Goal: Task Accomplishment & Management: Manage account settings

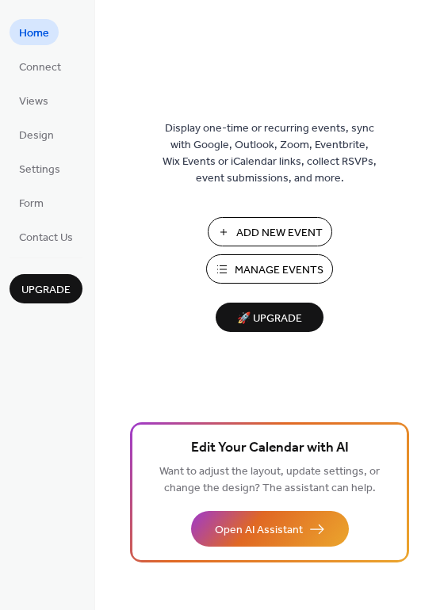
click at [265, 233] on span "Add New Event" at bounding box center [279, 233] width 86 height 17
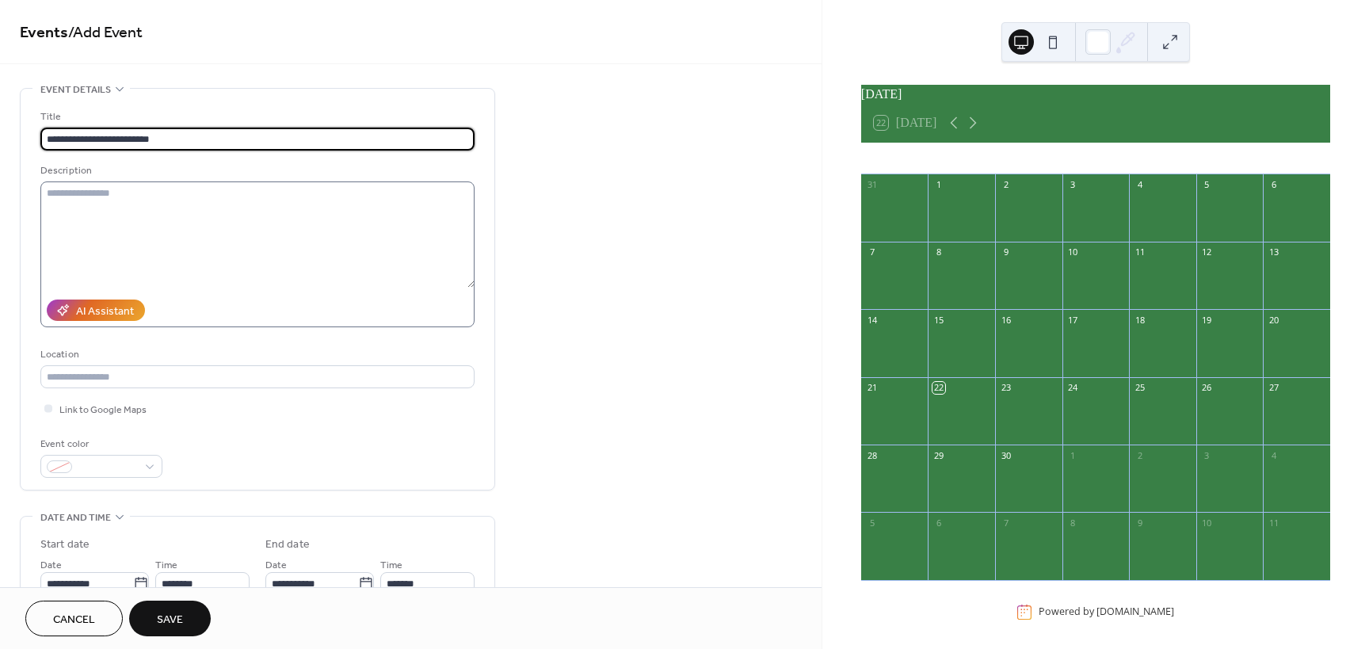
type input "**********"
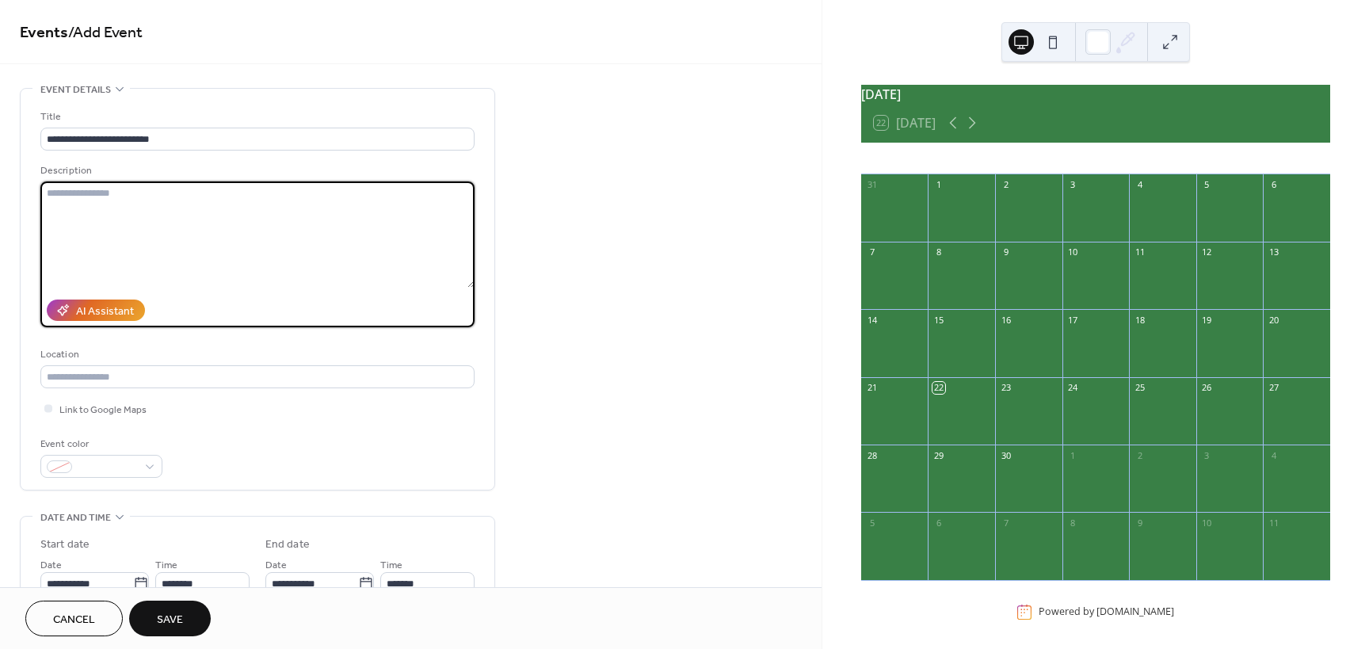
click at [147, 197] on textarea at bounding box center [257, 234] width 434 height 106
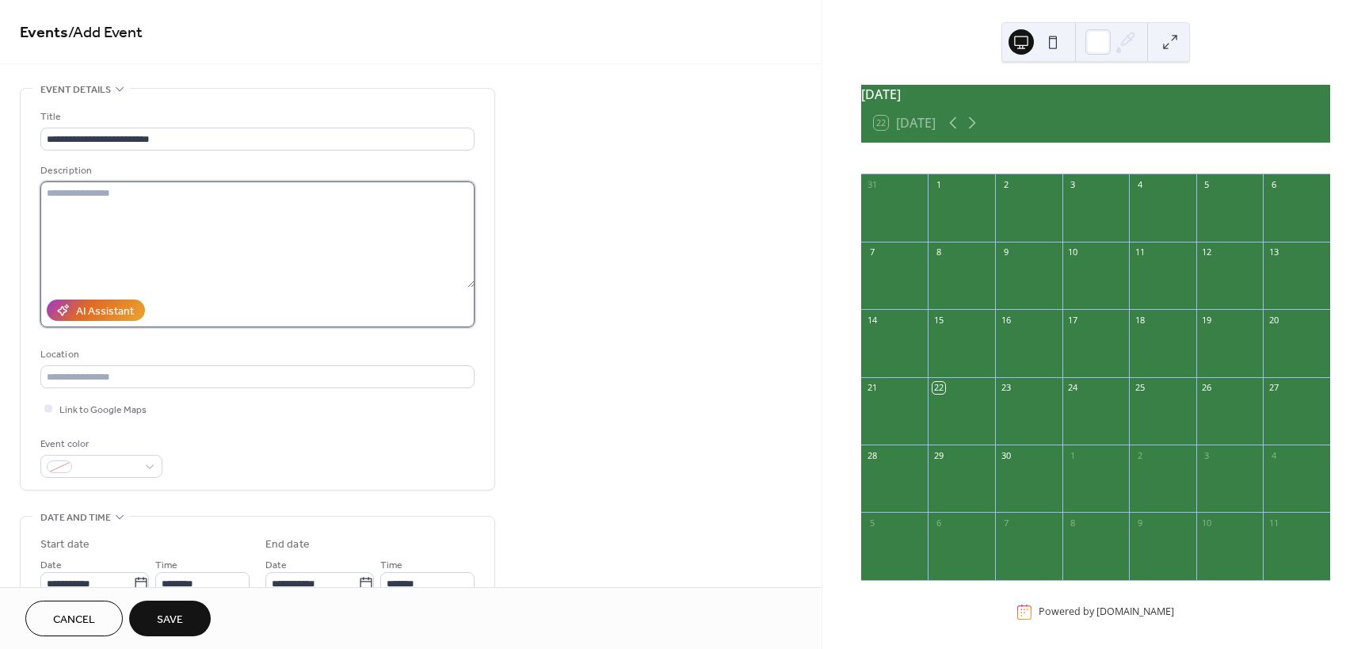
click at [60, 206] on textarea at bounding box center [257, 234] width 434 height 106
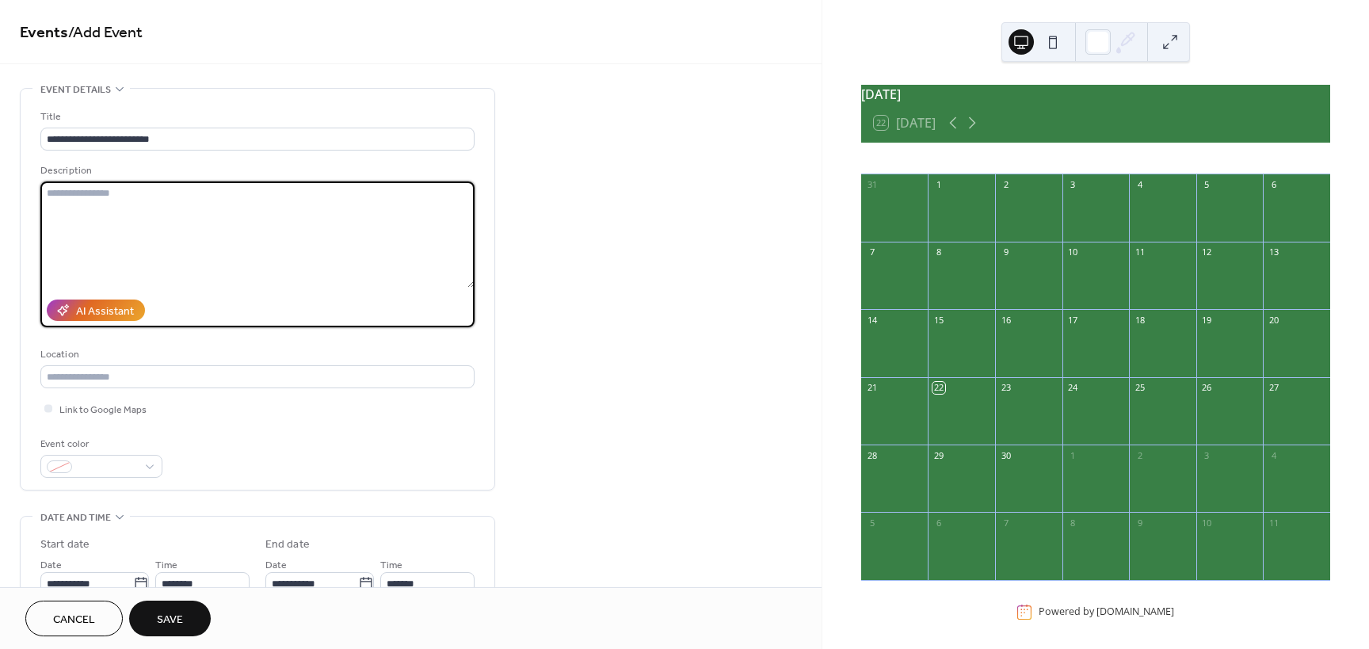
paste textarea "**********"
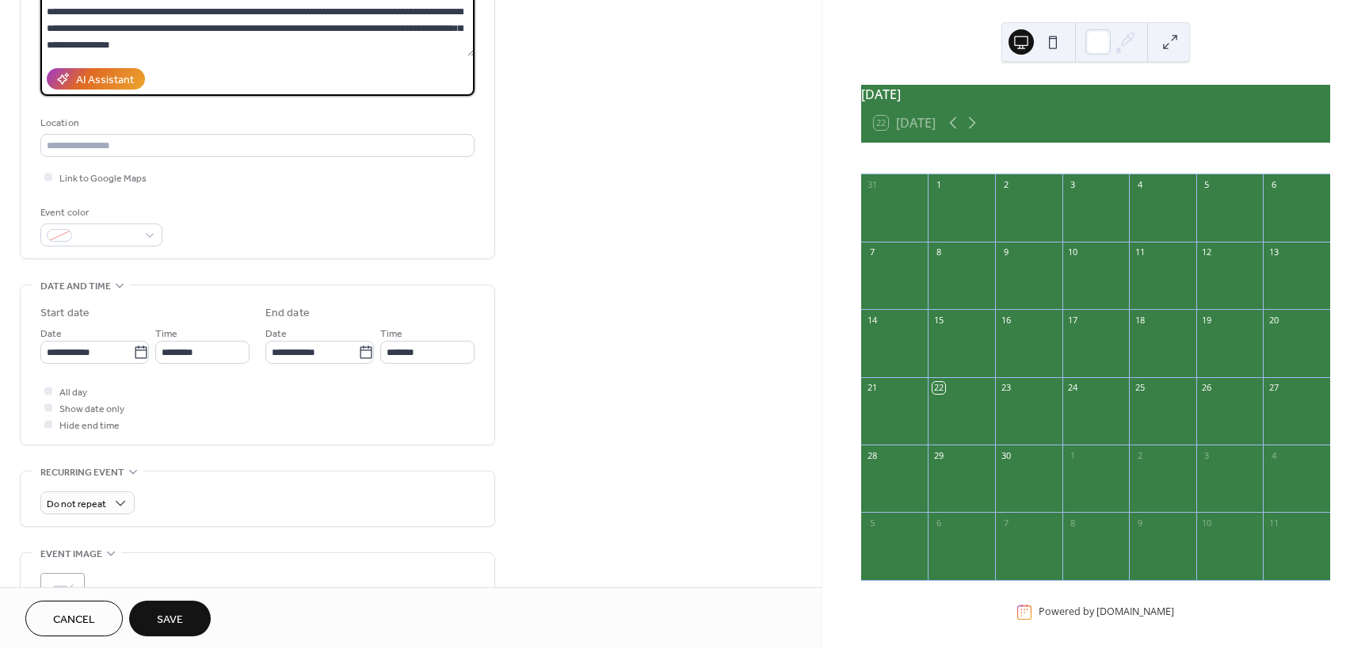
scroll to position [233, 0]
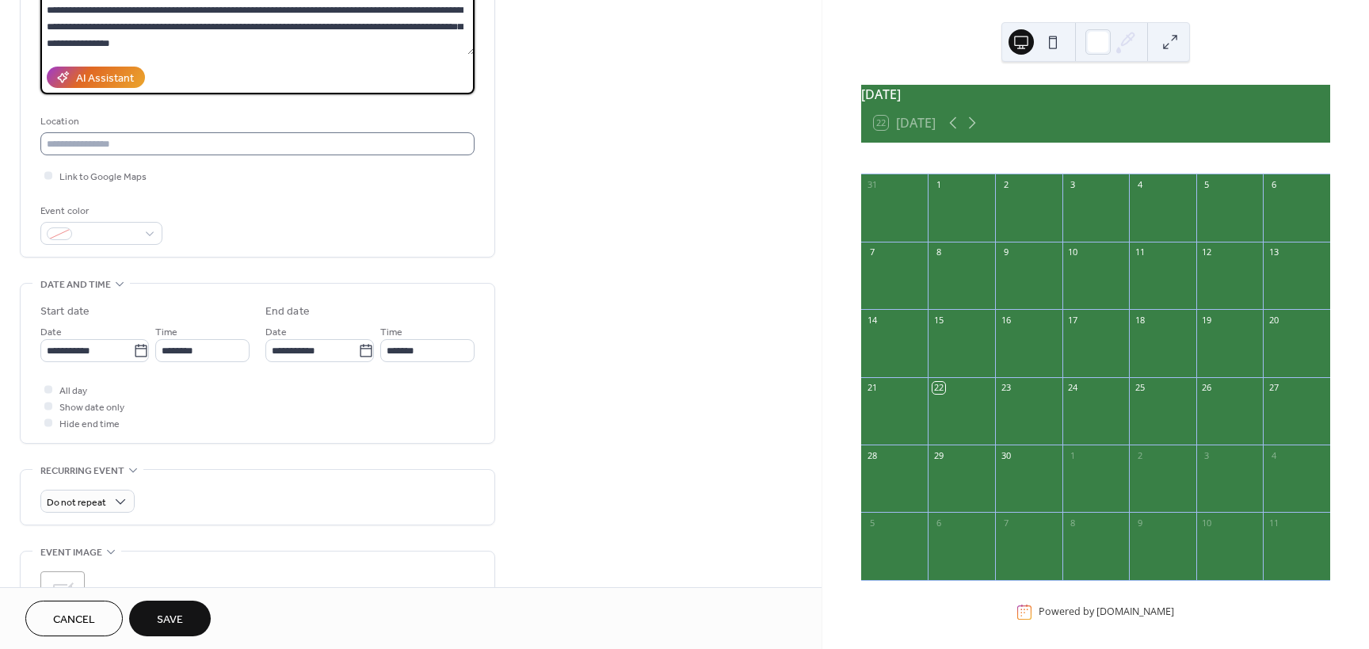
type textarea "**********"
click at [208, 148] on input "text" at bounding box center [257, 143] width 434 height 23
click at [116, 143] on input "text" at bounding box center [257, 143] width 434 height 23
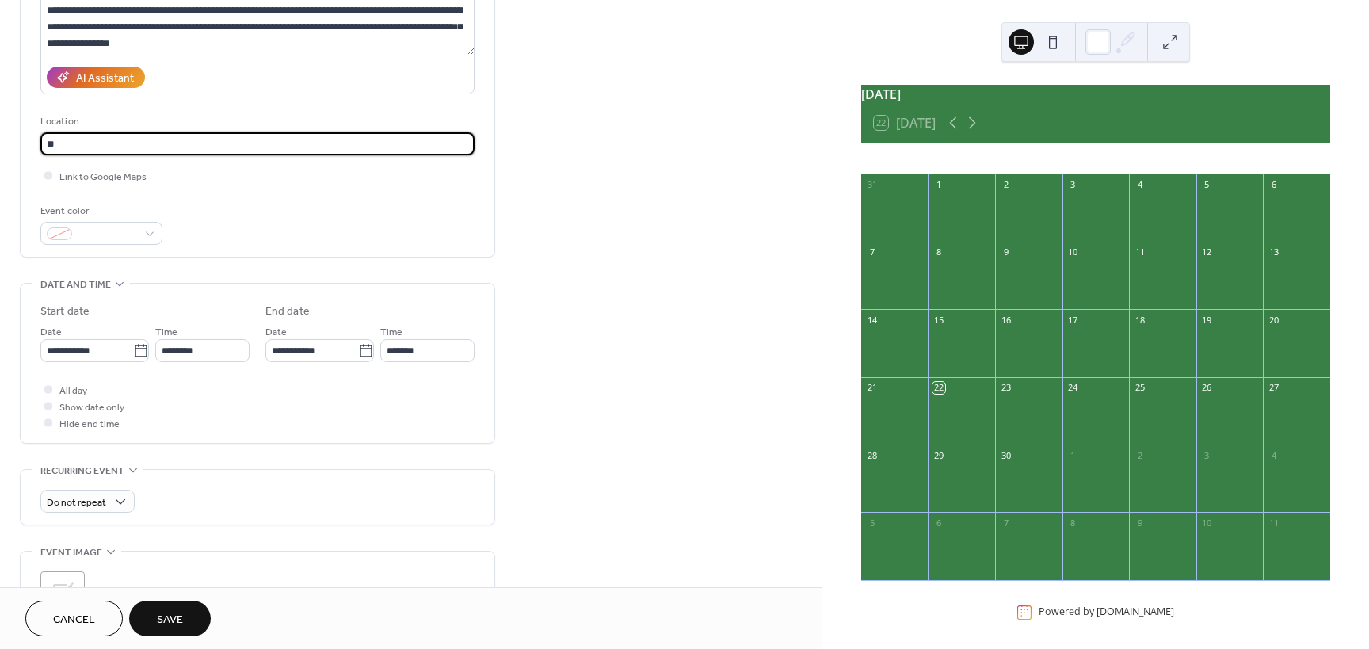
type input "*"
click at [46, 175] on div at bounding box center [48, 175] width 8 height 8
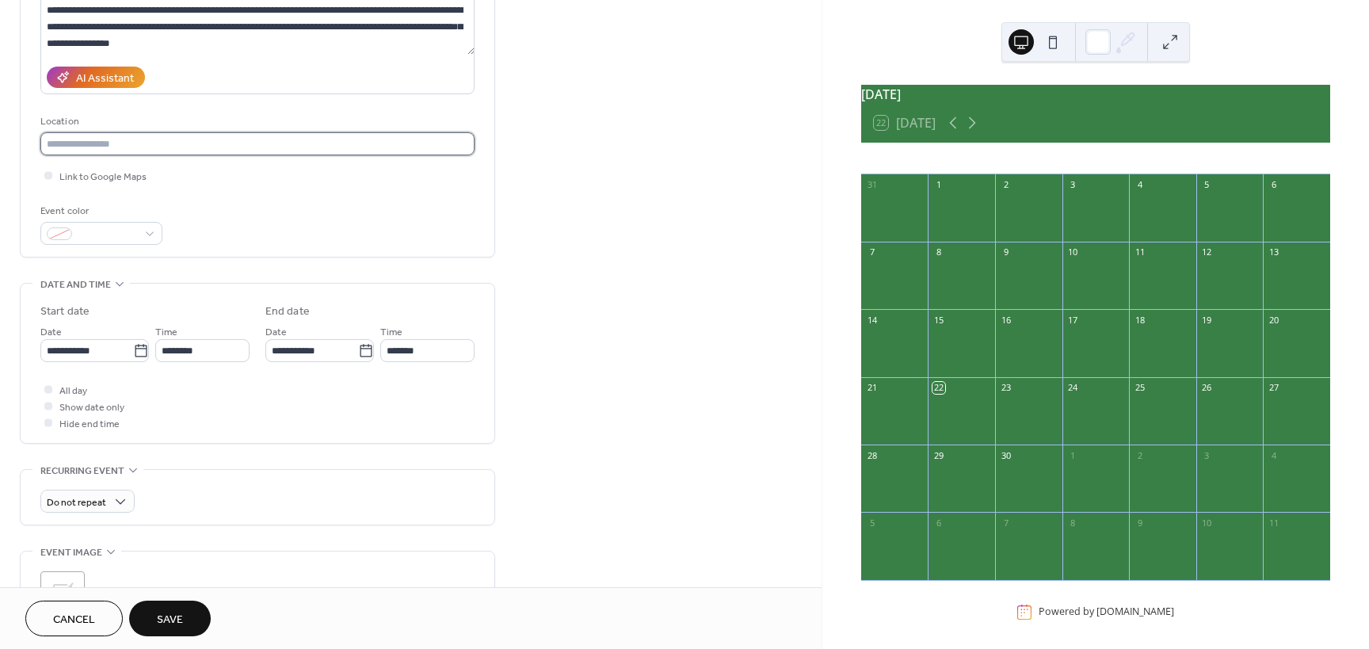
click at [190, 139] on input "text" at bounding box center [257, 143] width 434 height 23
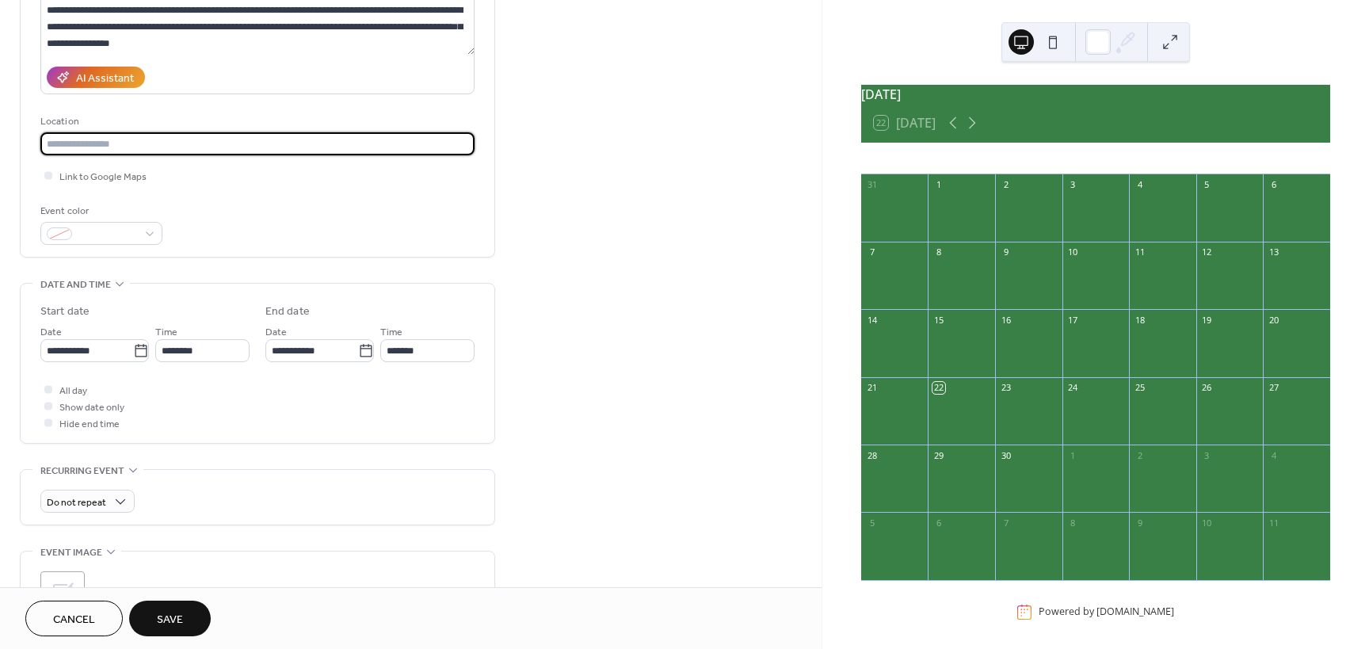
paste input "**********"
type input "**********"
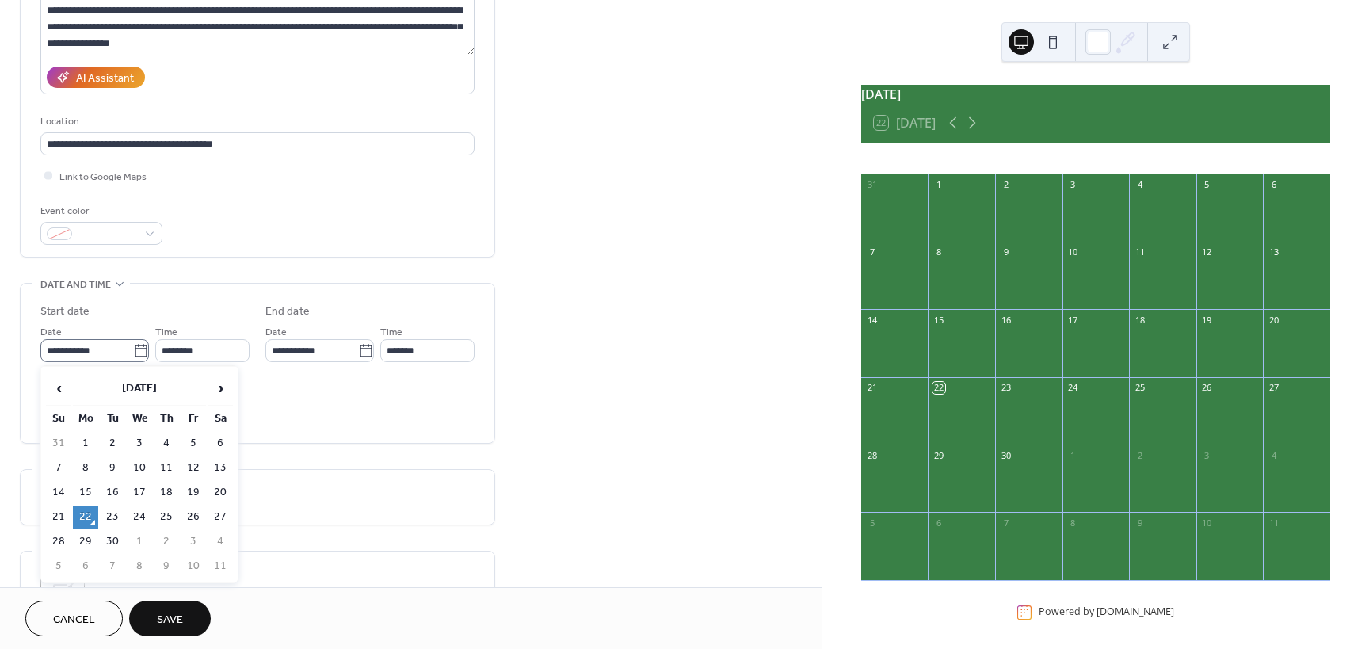
click at [138, 347] on icon at bounding box center [141, 351] width 16 height 16
click at [133, 347] on input "**********" at bounding box center [86, 350] width 93 height 23
click at [113, 534] on td "30" at bounding box center [112, 541] width 25 height 23
type input "**********"
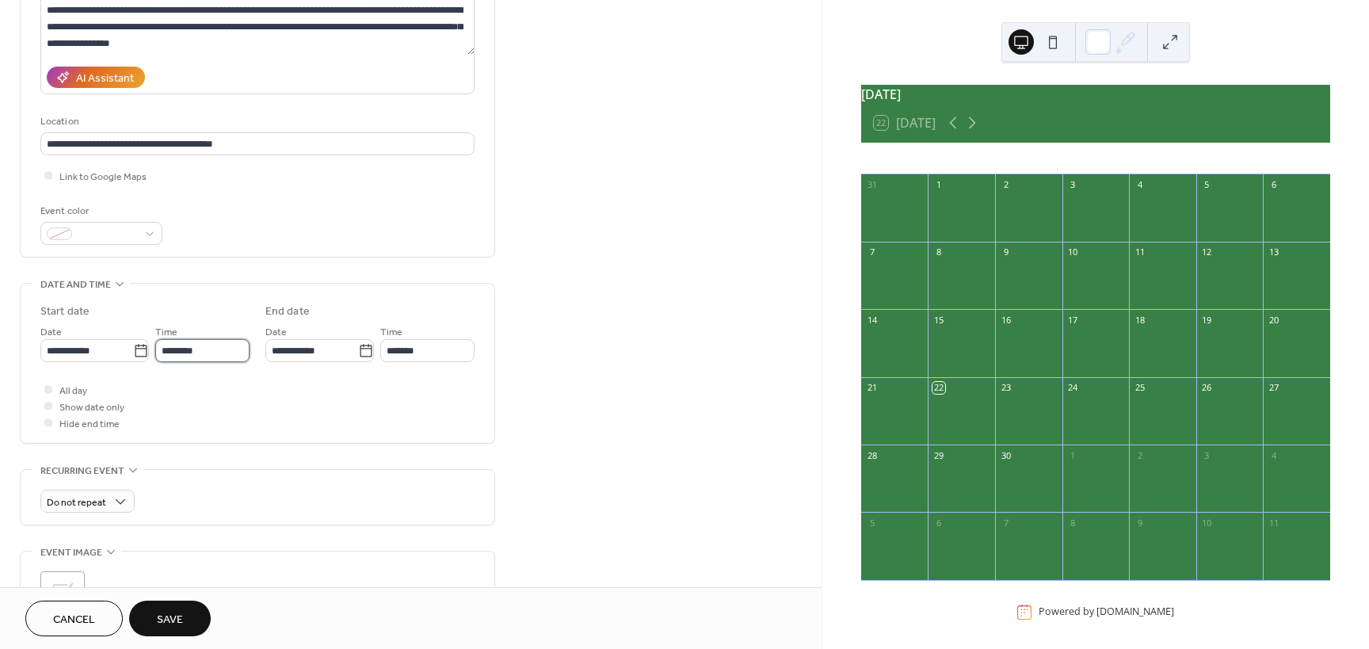
click at [189, 351] on input "********" at bounding box center [202, 350] width 94 height 23
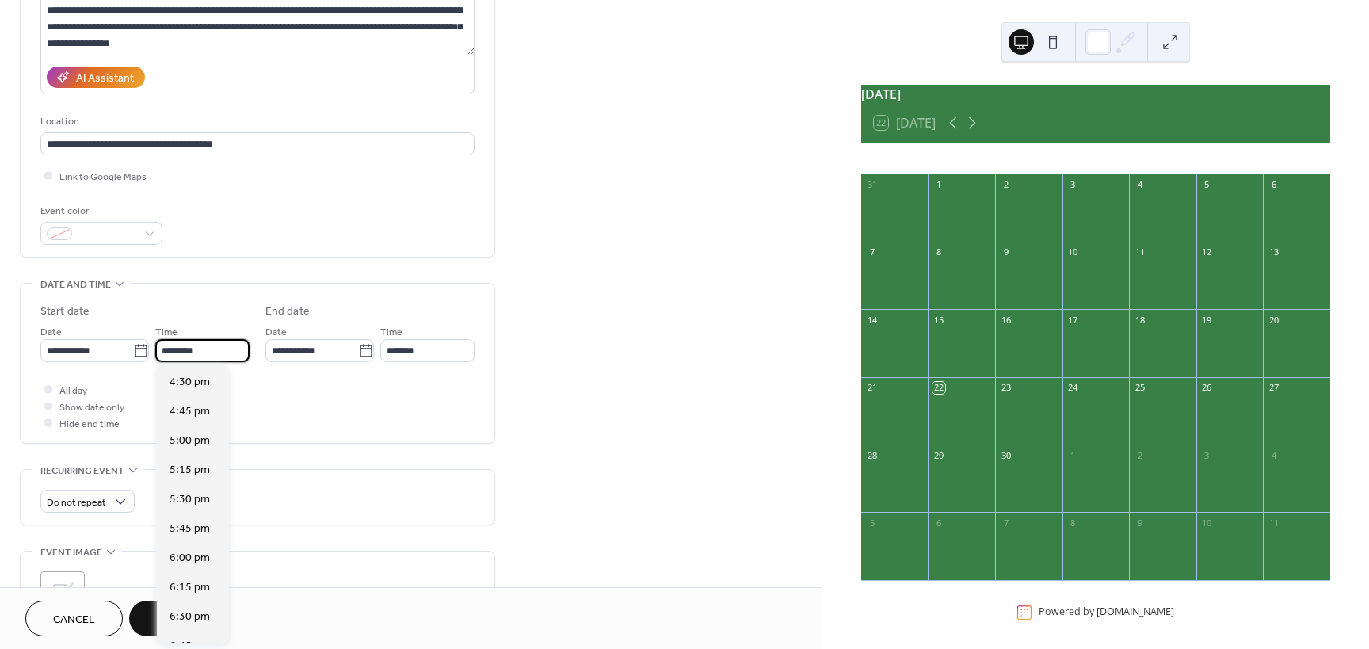
scroll to position [1962, 0]
click at [195, 471] on span "5:30 pm" at bounding box center [190, 472] width 40 height 17
type input "*******"
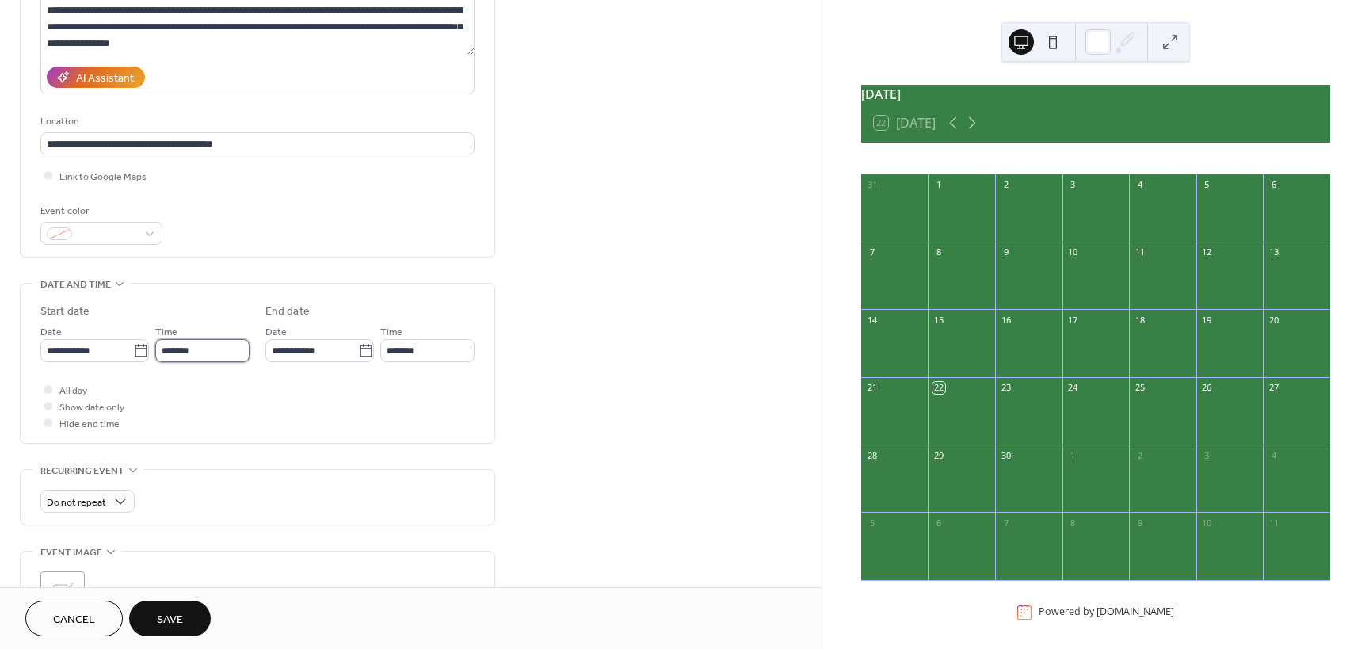
click at [204, 354] on input "*******" at bounding box center [202, 350] width 94 height 23
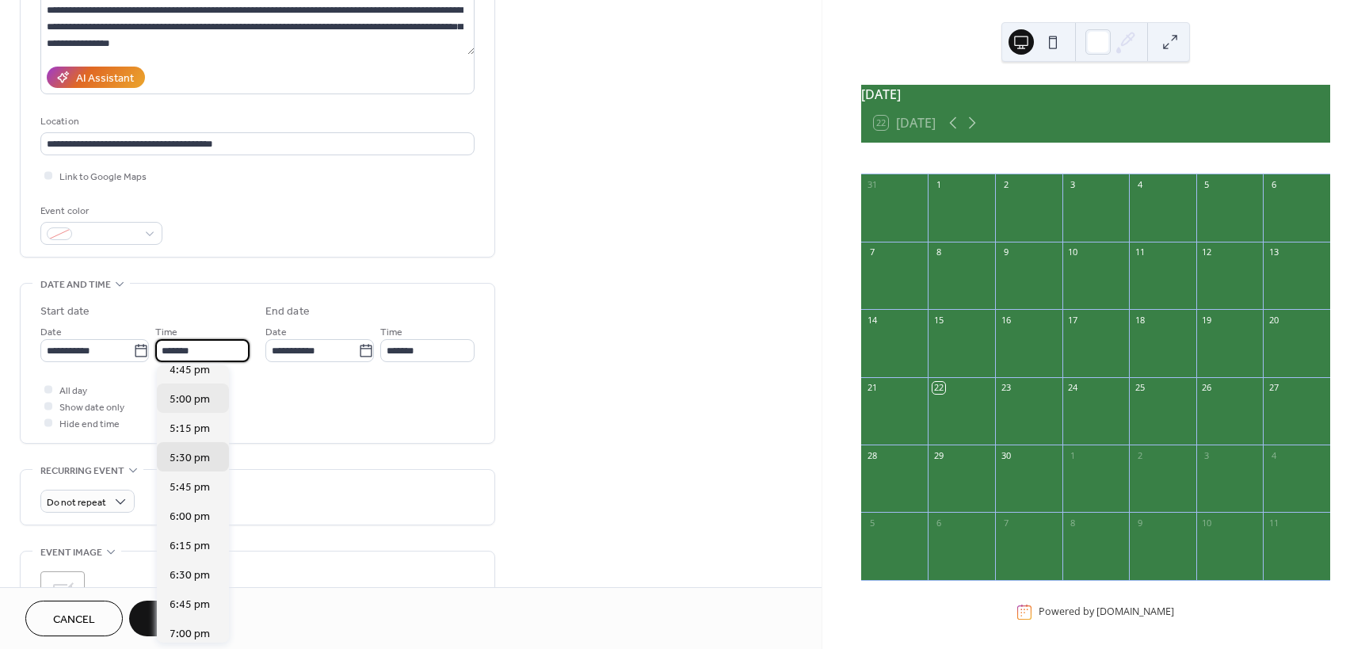
scroll to position [1973, 0]
click at [200, 403] on span "5:00 pm" at bounding box center [190, 402] width 40 height 17
type input "*******"
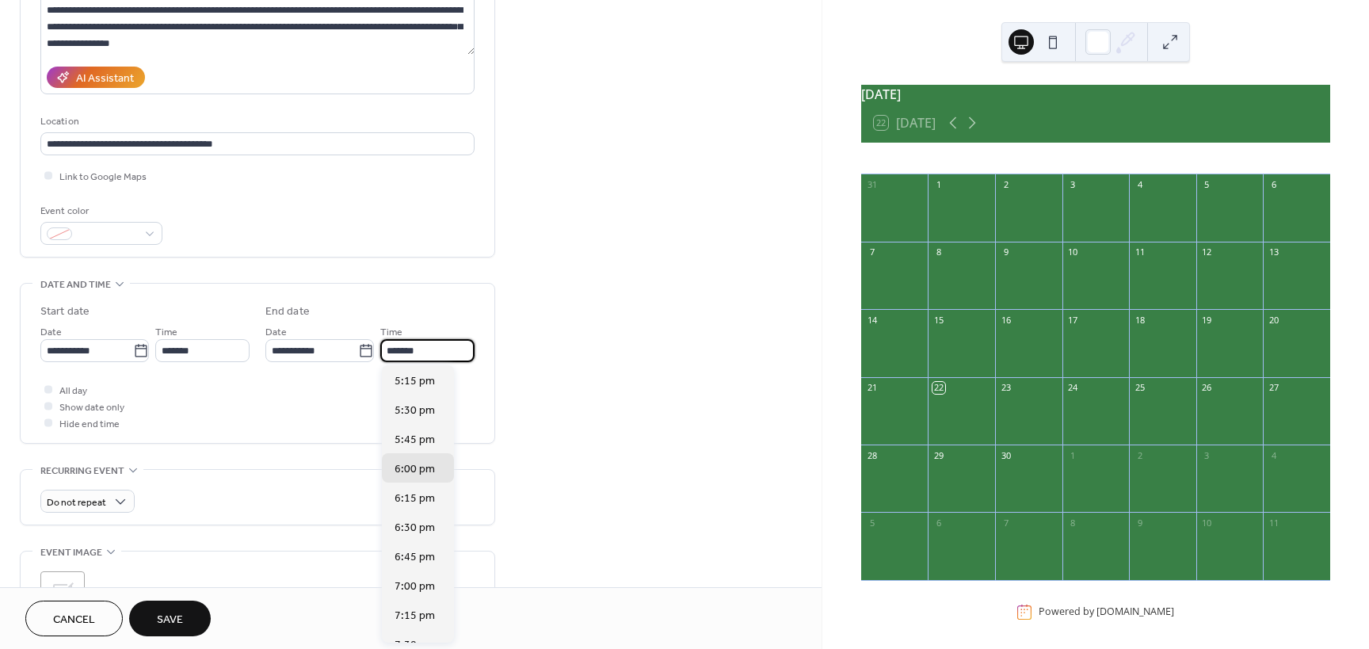
click at [459, 353] on input "*******" at bounding box center [427, 350] width 94 height 23
click at [413, 586] on span "7:00 pm" at bounding box center [415, 586] width 40 height 17
type input "*******"
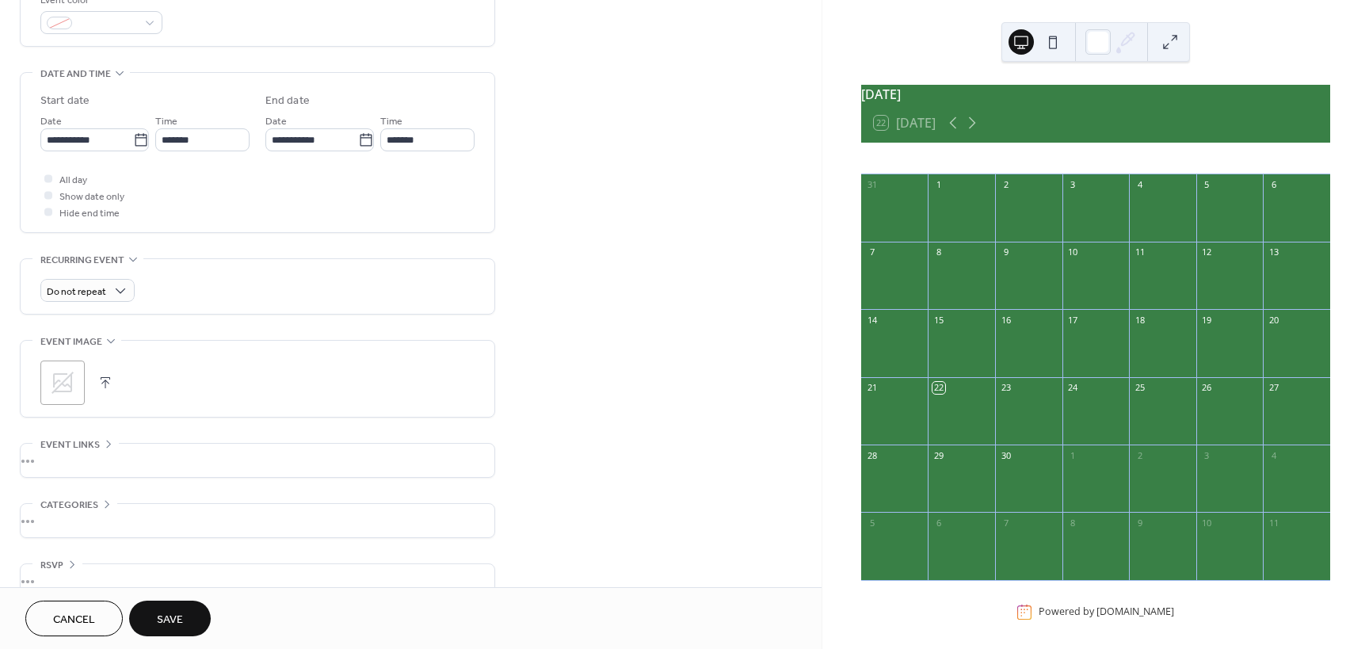
scroll to position [471, 0]
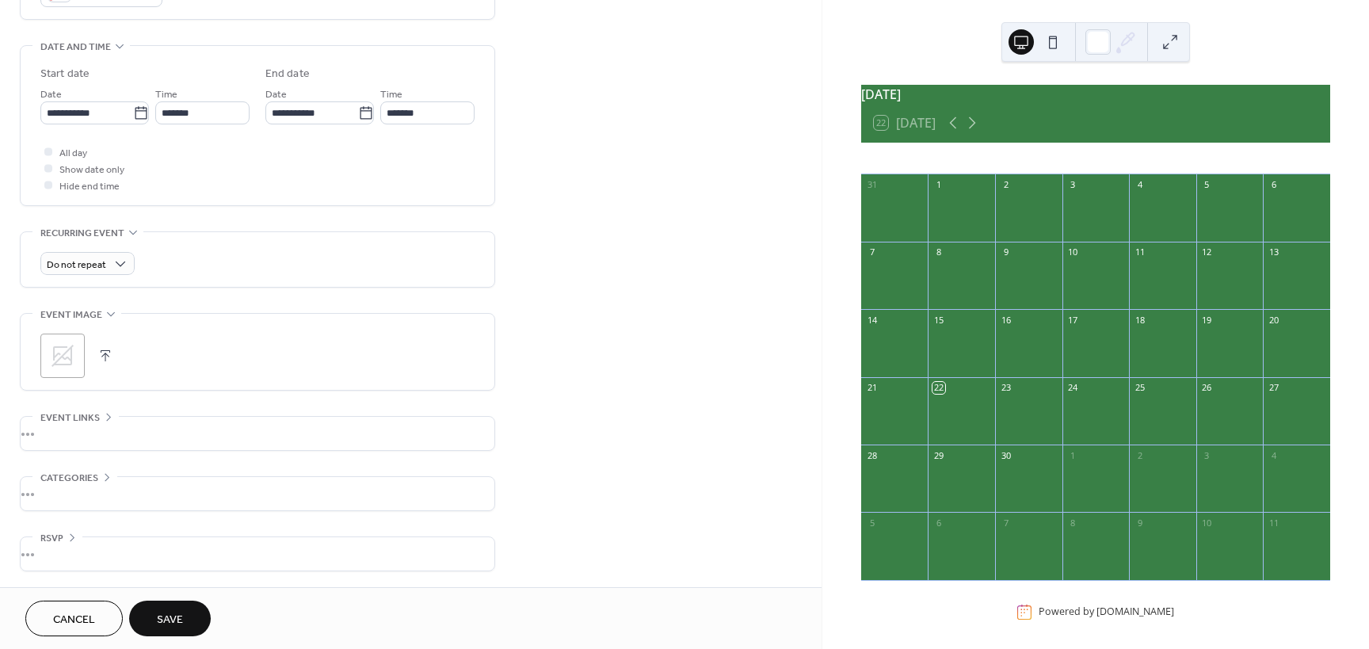
click at [55, 434] on div "•••" at bounding box center [258, 433] width 474 height 33
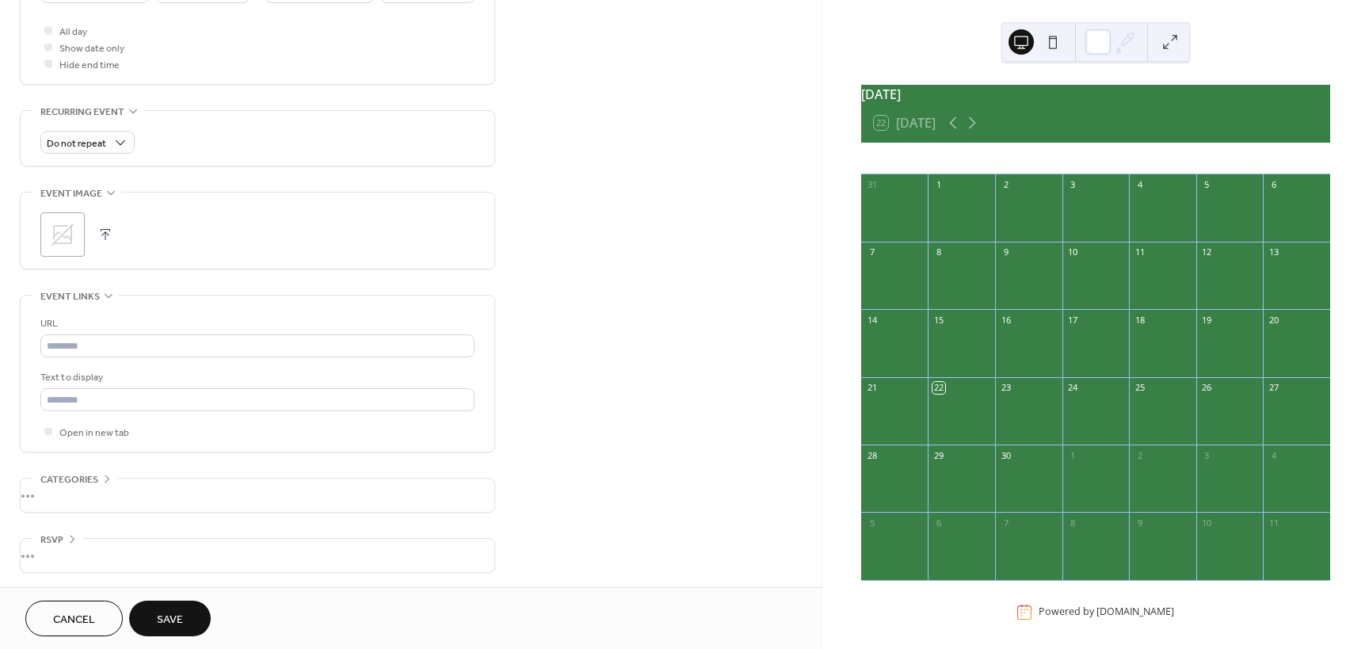
scroll to position [593, 0]
click at [100, 349] on input "text" at bounding box center [257, 344] width 434 height 23
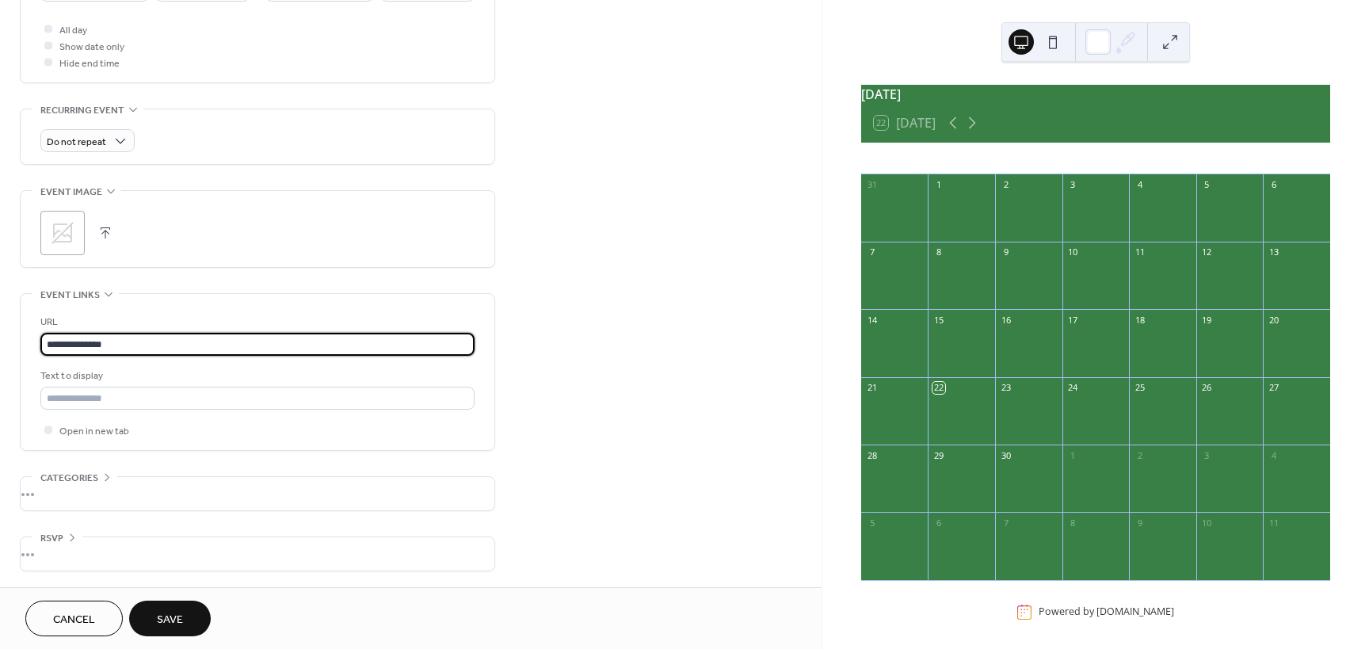
type input "**********"
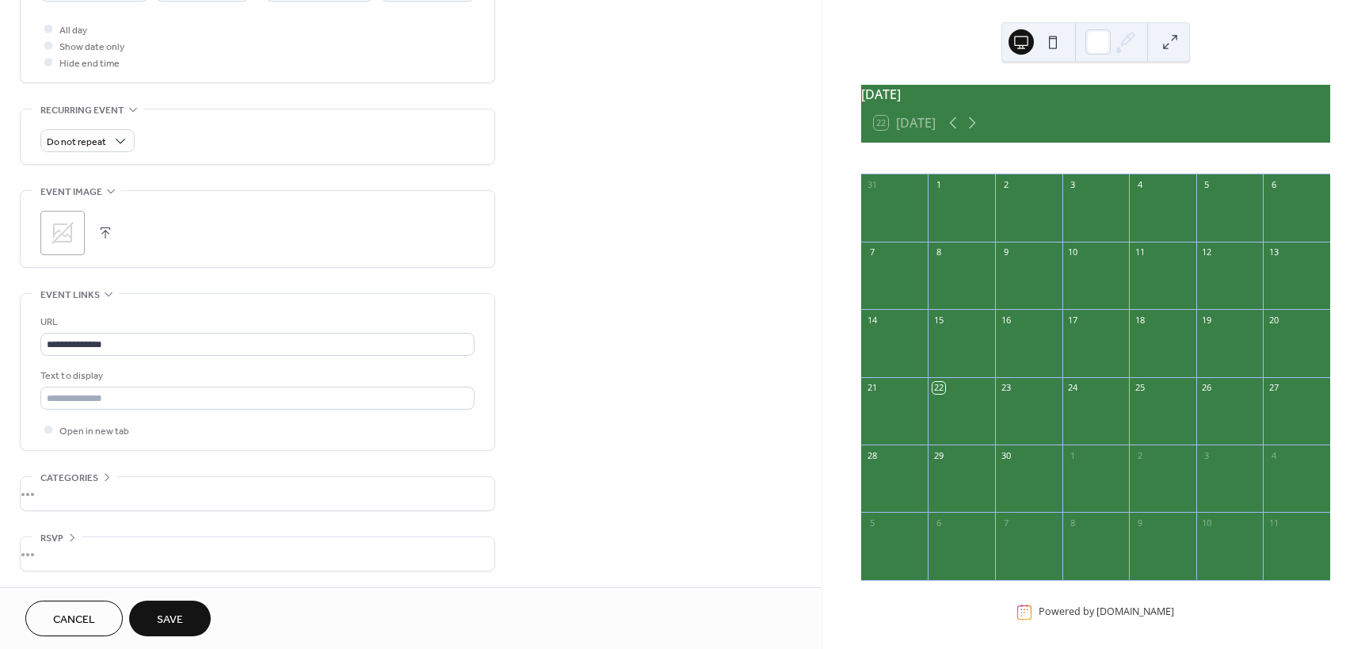
click at [86, 490] on div "•••" at bounding box center [258, 493] width 474 height 33
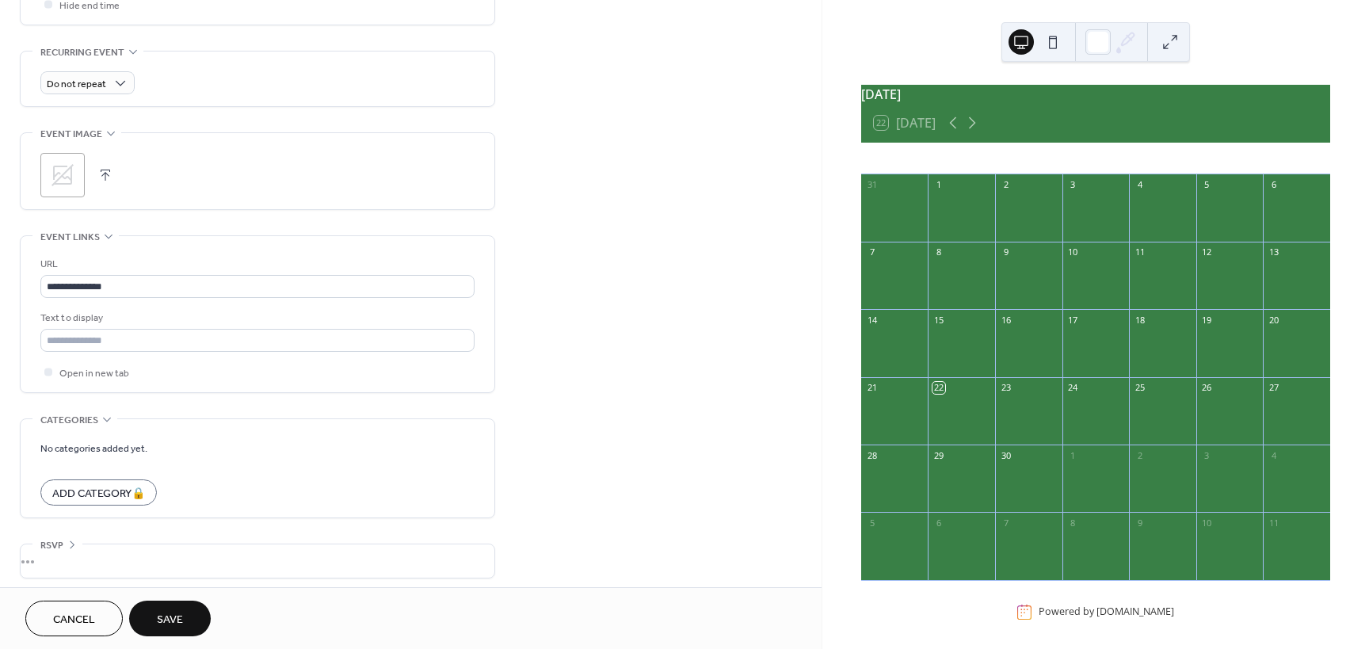
scroll to position [658, 0]
click at [67, 543] on div "•••" at bounding box center [258, 553] width 474 height 33
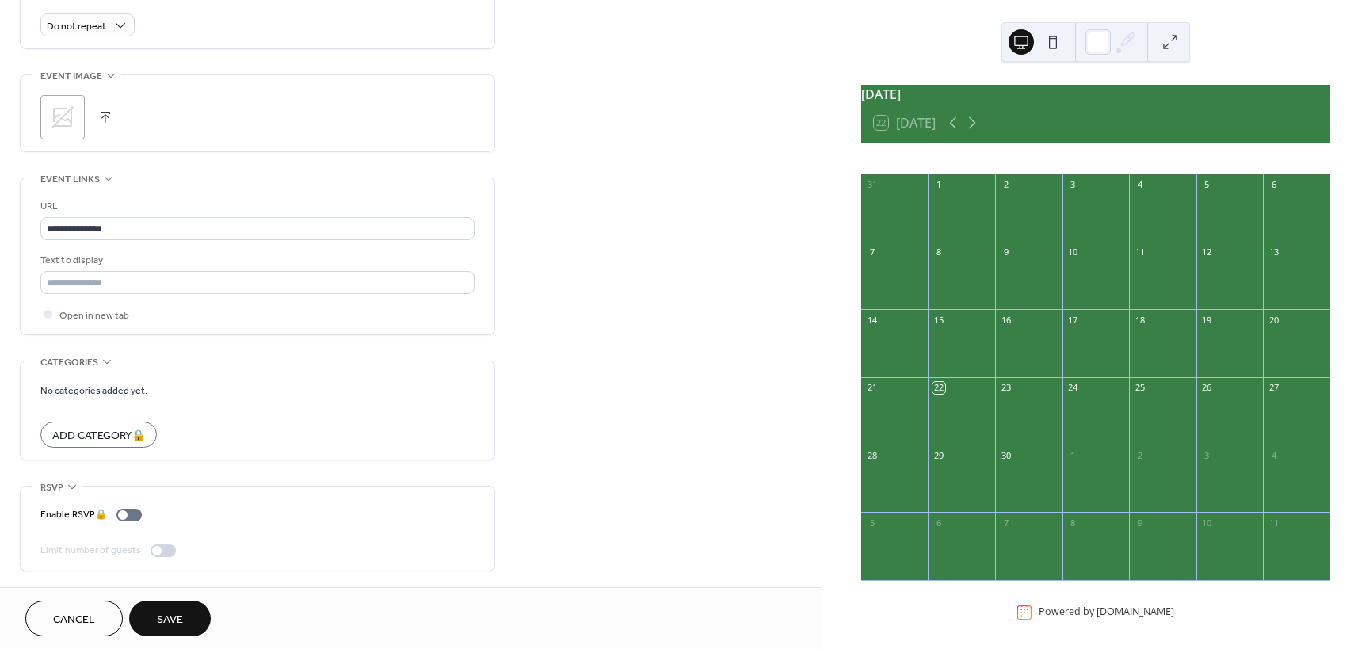
click at [172, 616] on span "Save" at bounding box center [170, 620] width 26 height 17
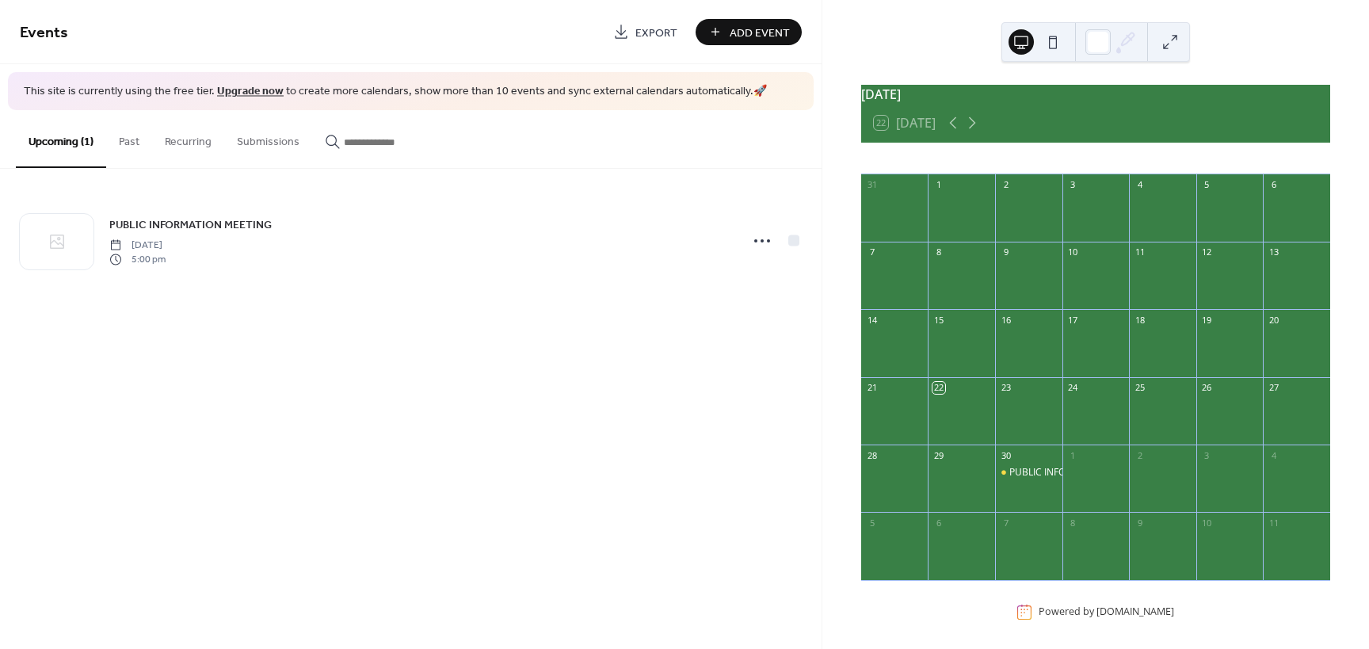
click at [1048, 190] on div "2" at bounding box center [1028, 184] width 67 height 21
click at [1100, 47] on div at bounding box center [1097, 41] width 25 height 25
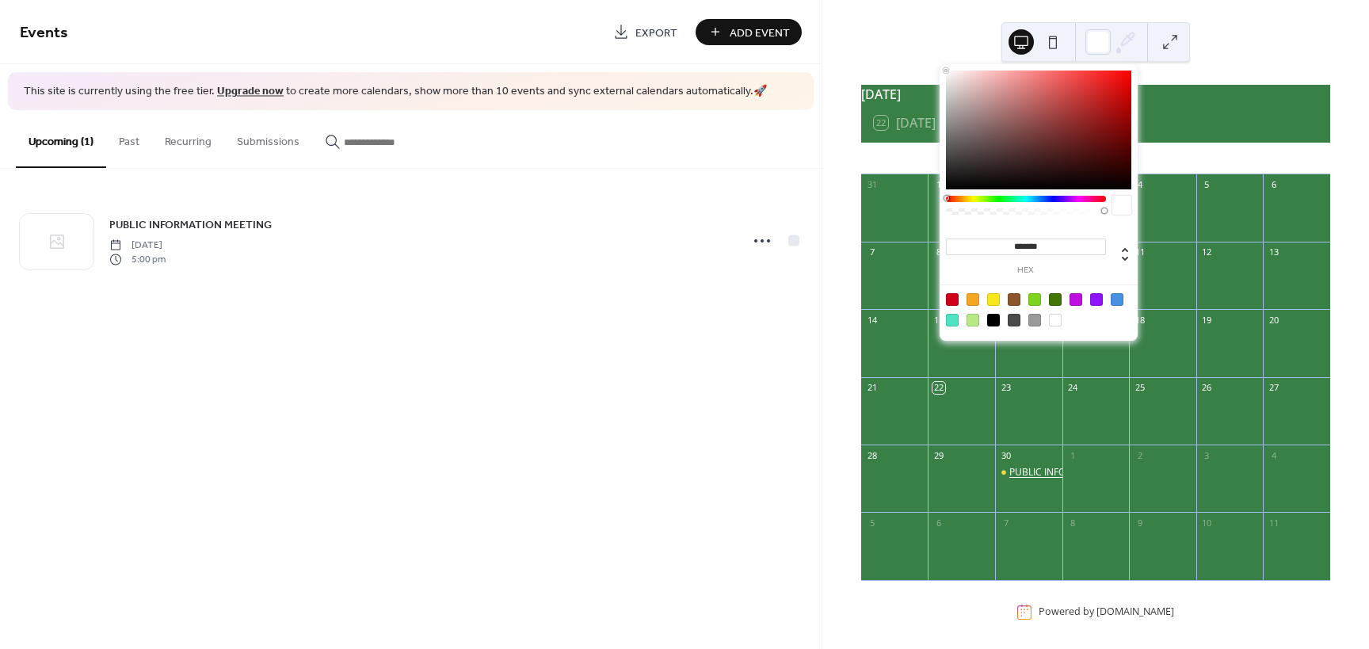
click at [1021, 479] on div "PUBLIC INFORMATION MEETING" at bounding box center [1080, 472] width 143 height 13
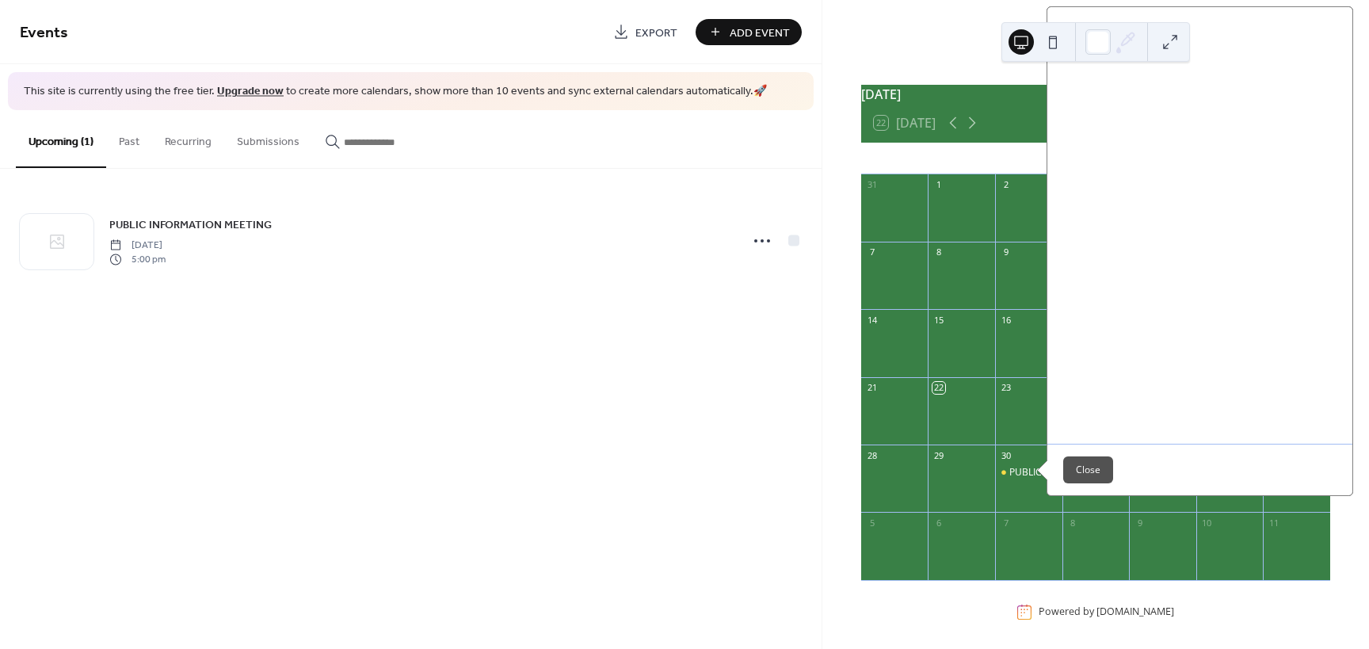
click at [1028, 494] on div "PUBLIC INFORMATION MEETING" at bounding box center [1028, 486] width 67 height 40
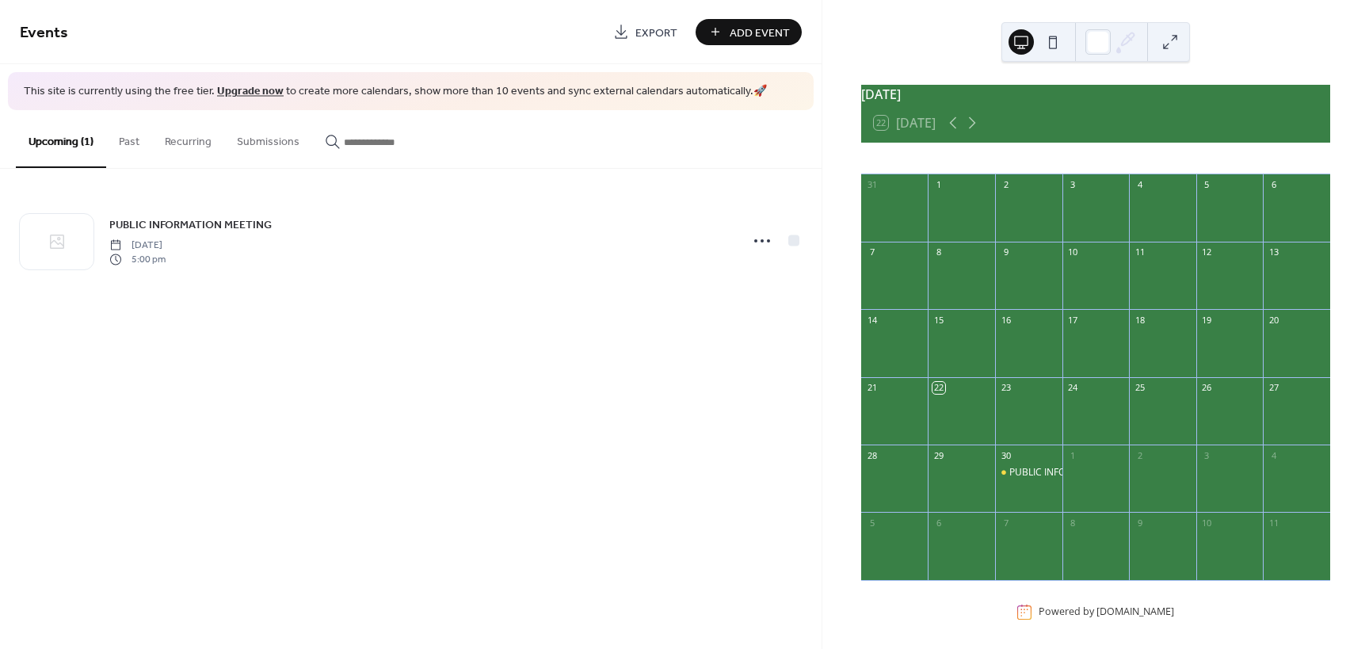
click at [1048, 43] on button at bounding box center [1052, 41] width 25 height 25
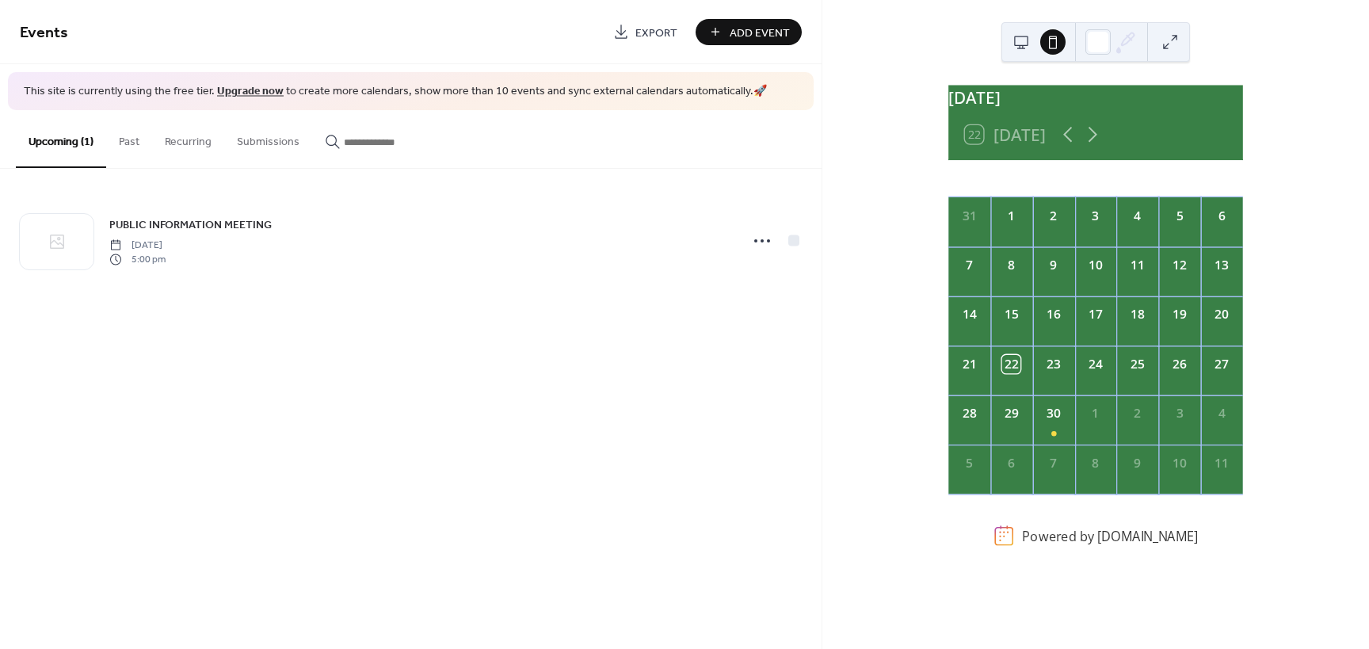
click at [1027, 46] on button at bounding box center [1021, 41] width 25 height 25
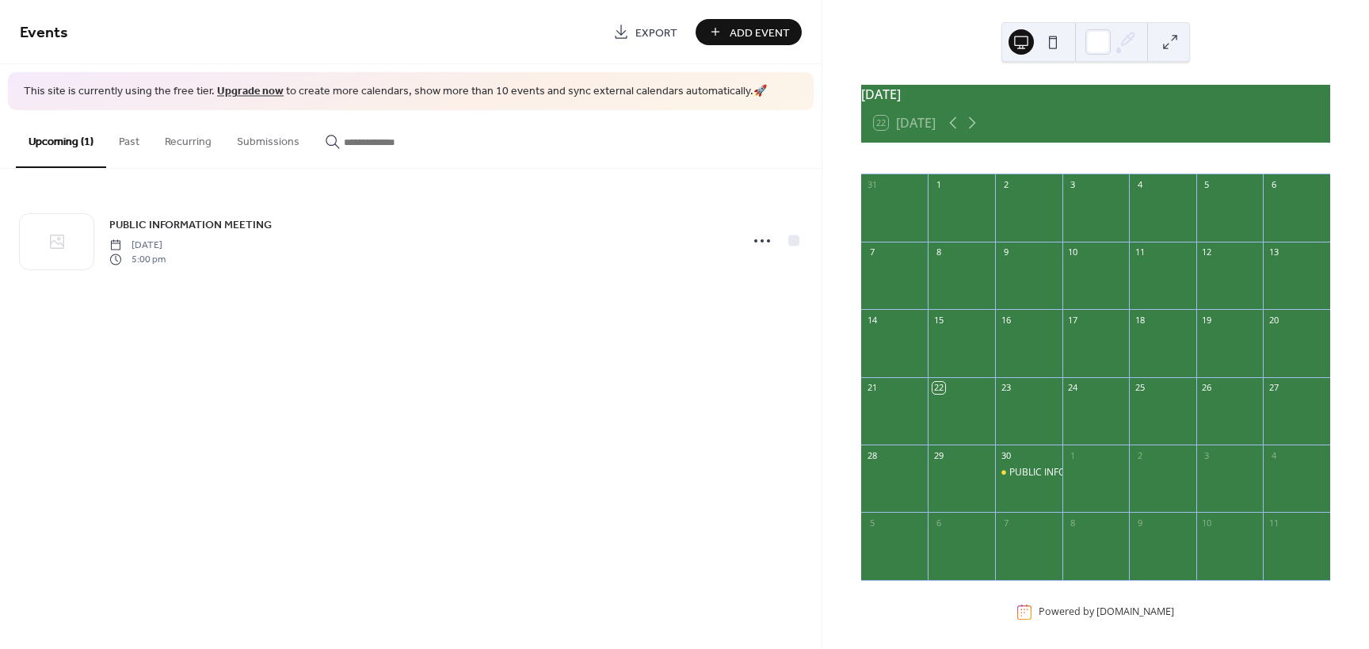
click at [1018, 493] on div "PUBLIC INFORMATION MEETING" at bounding box center [1028, 486] width 67 height 40
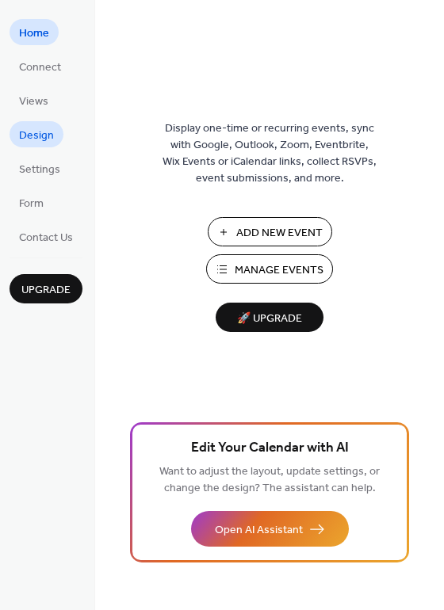
click at [48, 137] on span "Design" at bounding box center [36, 136] width 35 height 17
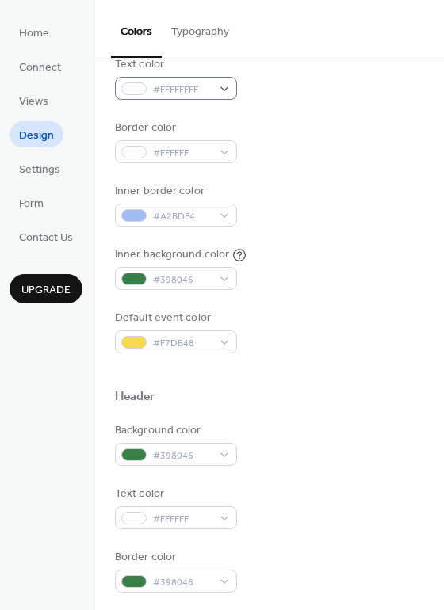
scroll to position [238, 0]
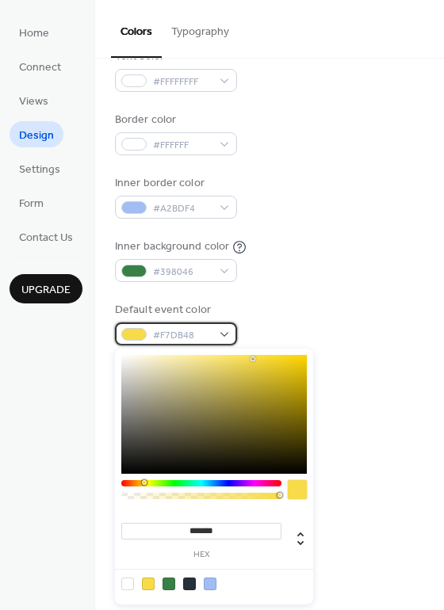
click at [219, 332] on div "#F7DB48" at bounding box center [176, 333] width 122 height 23
click at [210, 586] on div at bounding box center [210, 584] width 13 height 13
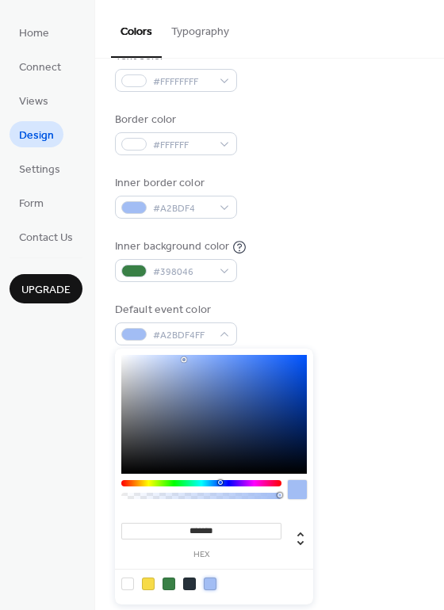
click at [210, 578] on div at bounding box center [210, 584] width 13 height 13
click at [146, 583] on div at bounding box center [148, 584] width 13 height 13
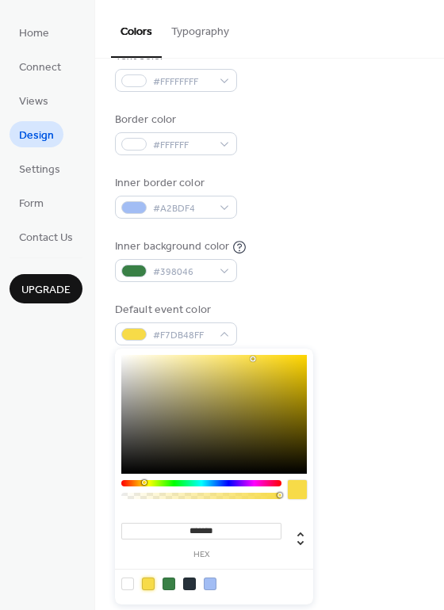
type input "*******"
click at [357, 240] on div "Inner background color #398046" at bounding box center [269, 260] width 309 height 44
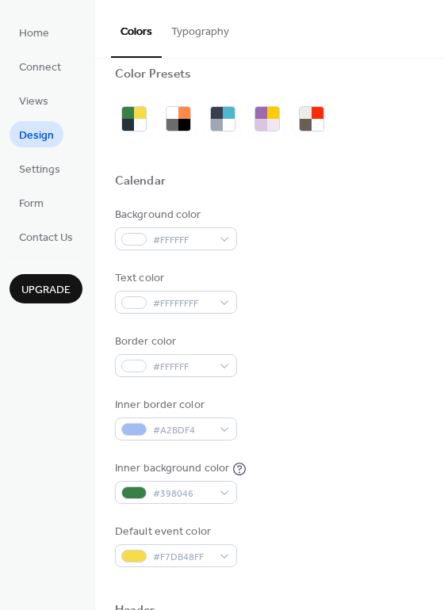
scroll to position [0, 0]
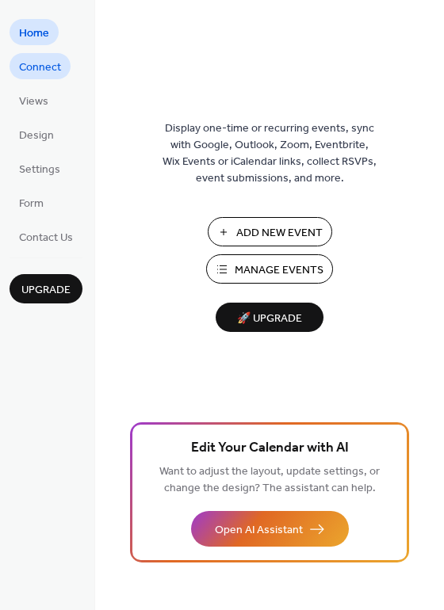
click at [39, 67] on span "Connect" at bounding box center [40, 67] width 42 height 17
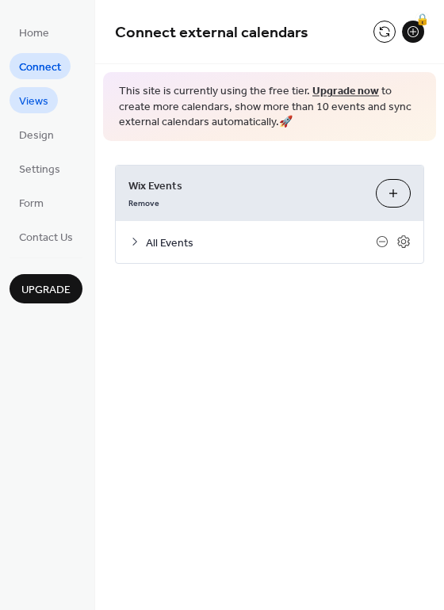
click at [41, 97] on span "Views" at bounding box center [33, 101] width 29 height 17
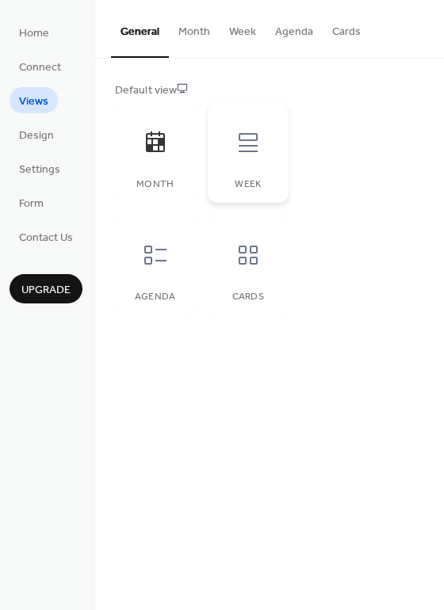
click at [266, 139] on div at bounding box center [248, 143] width 48 height 48
click at [153, 274] on div at bounding box center [156, 255] width 48 height 48
click at [161, 151] on icon at bounding box center [155, 142] width 19 height 21
click at [244, 249] on icon at bounding box center [247, 254] width 25 height 25
click at [143, 250] on icon at bounding box center [155, 254] width 25 height 25
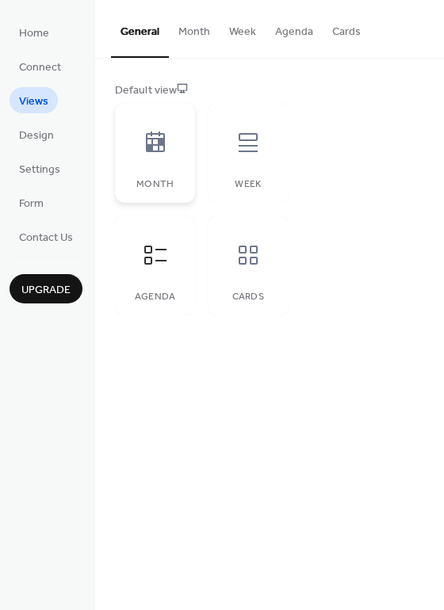
click at [161, 137] on icon at bounding box center [155, 142] width 25 height 25
click at [182, 33] on button "Month" at bounding box center [194, 28] width 51 height 56
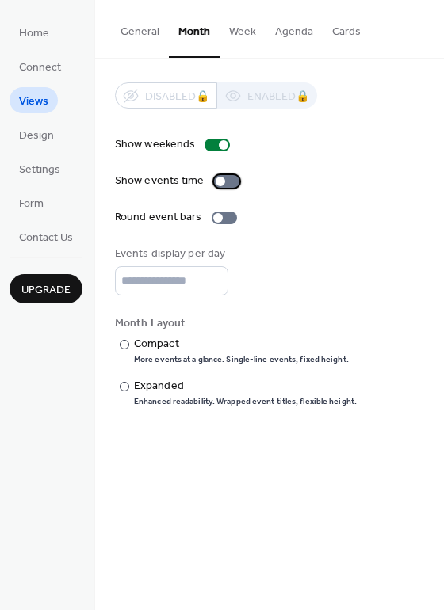
click at [217, 183] on div at bounding box center [221, 182] width 10 height 10
click at [215, 216] on div at bounding box center [218, 218] width 10 height 10
click at [221, 216] on div at bounding box center [224, 218] width 25 height 13
click at [162, 389] on div "Expanded" at bounding box center [243, 386] width 219 height 17
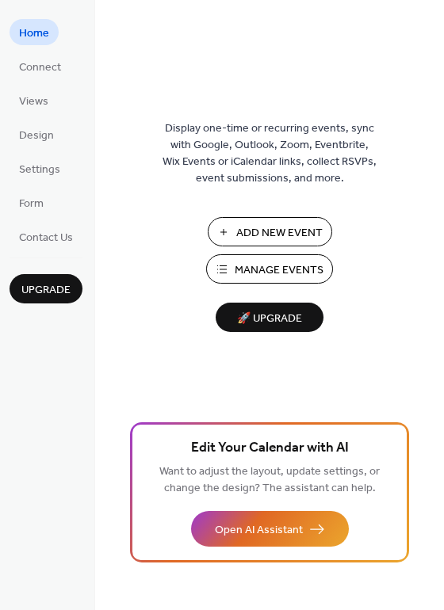
click at [251, 279] on span "Manage Events" at bounding box center [279, 270] width 89 height 17
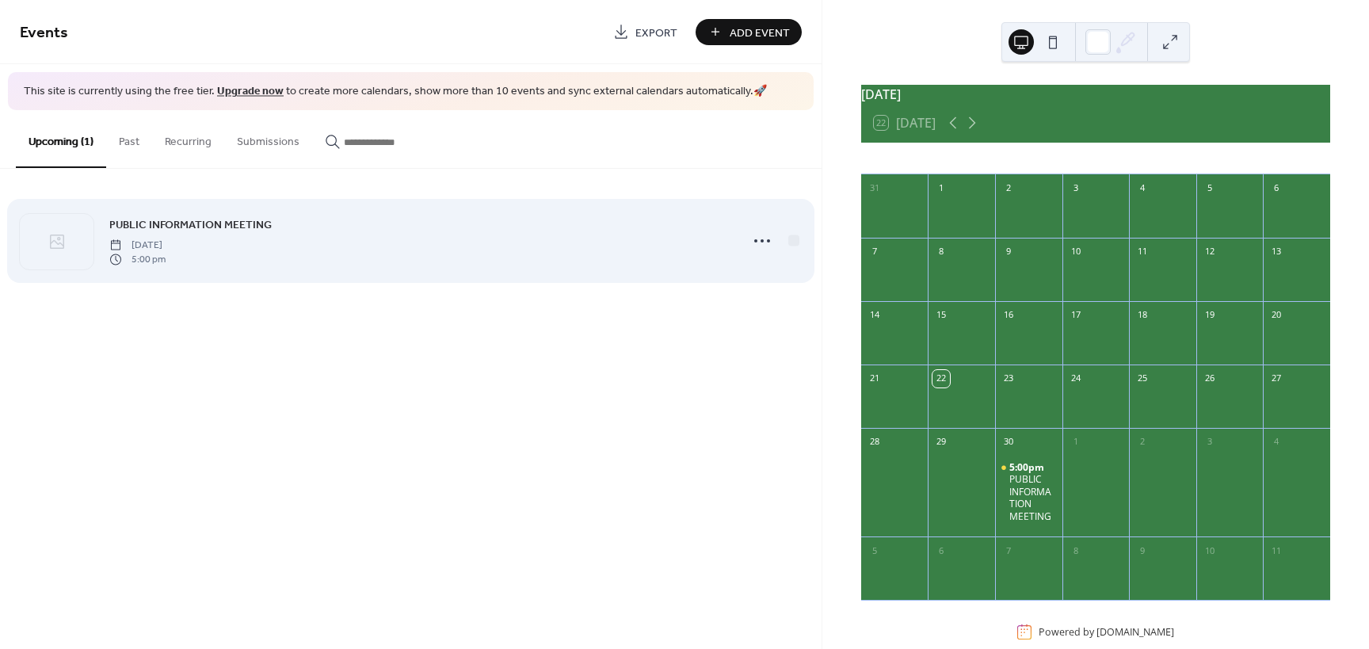
click at [322, 237] on div "PUBLIC INFORMATION MEETING [DATE] 5:00 pm" at bounding box center [419, 241] width 620 height 51
click at [757, 239] on circle at bounding box center [755, 240] width 3 height 3
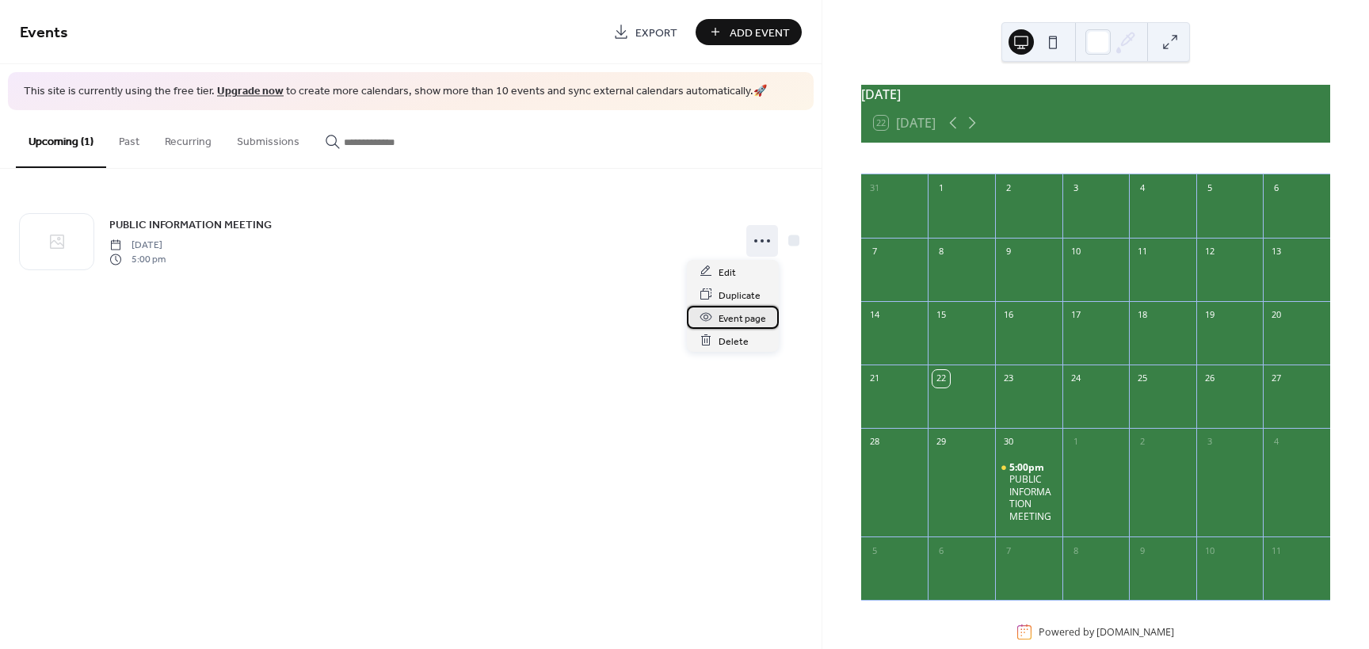
click at [731, 322] on span "Event page" at bounding box center [743, 318] width 48 height 17
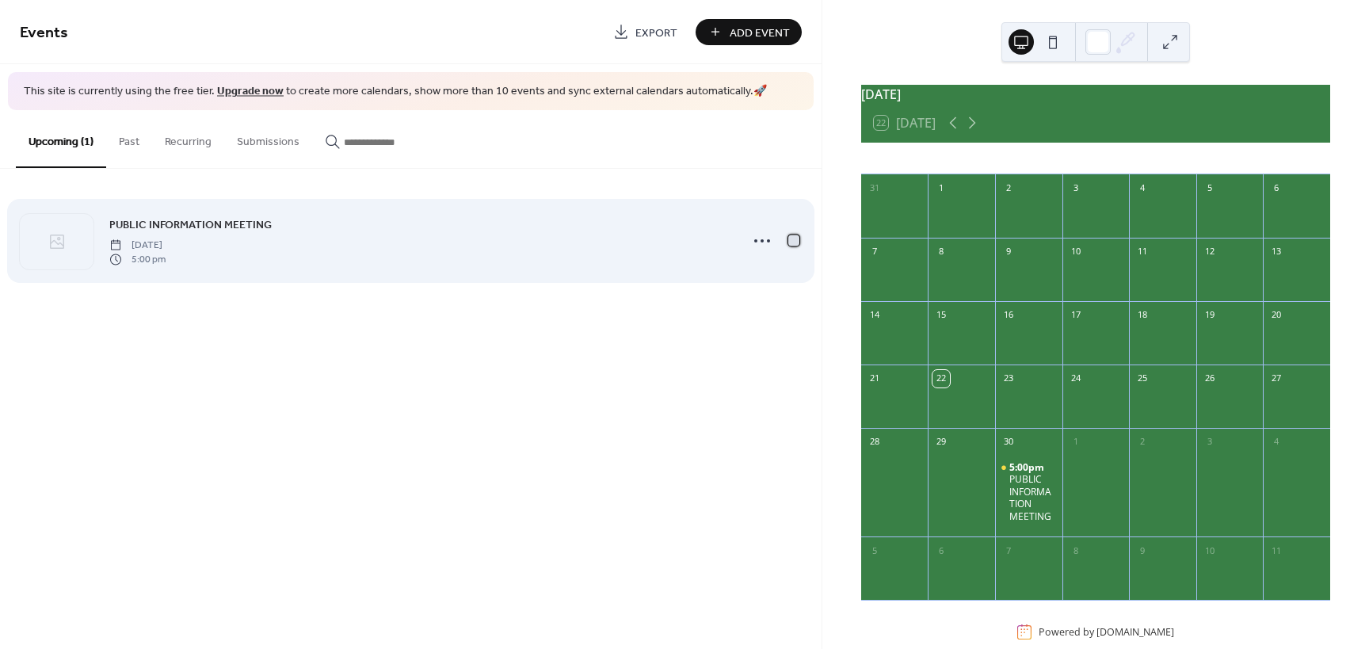
click at [798, 244] on div at bounding box center [793, 240] width 11 height 11
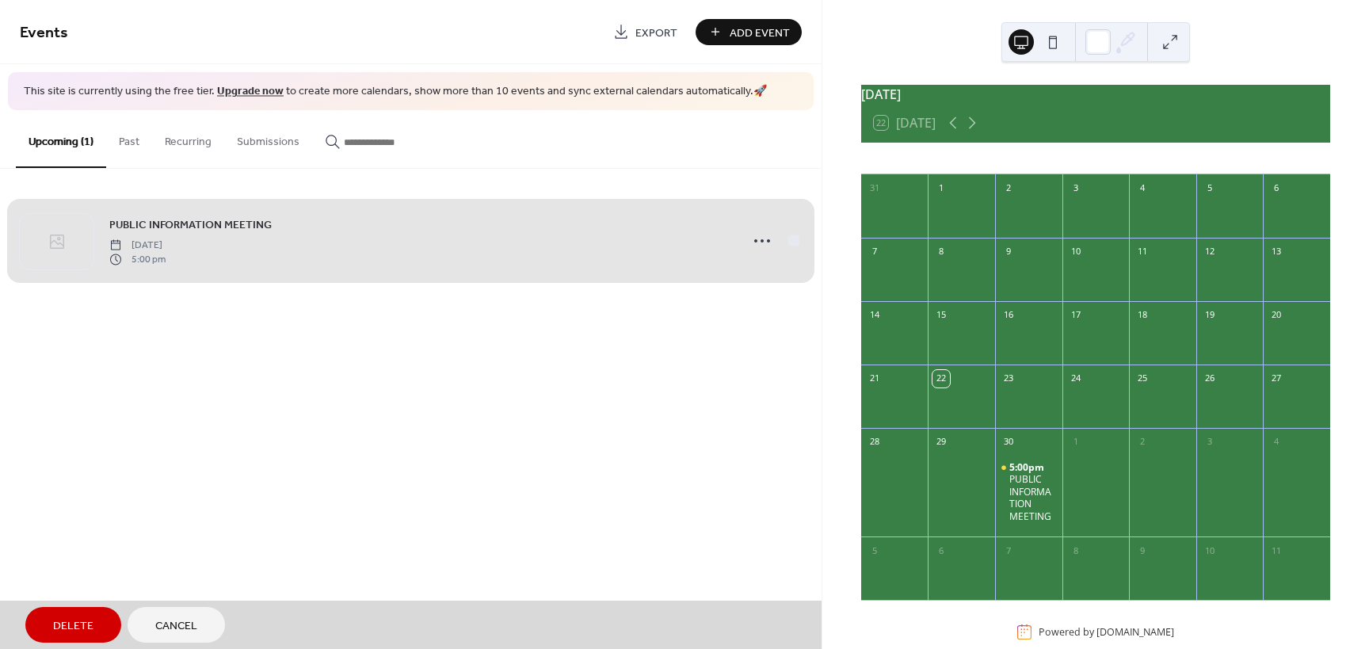
click at [798, 244] on div "PUBLIC INFORMATION MEETING [DATE] 5:00 pm" at bounding box center [411, 241] width 782 height 97
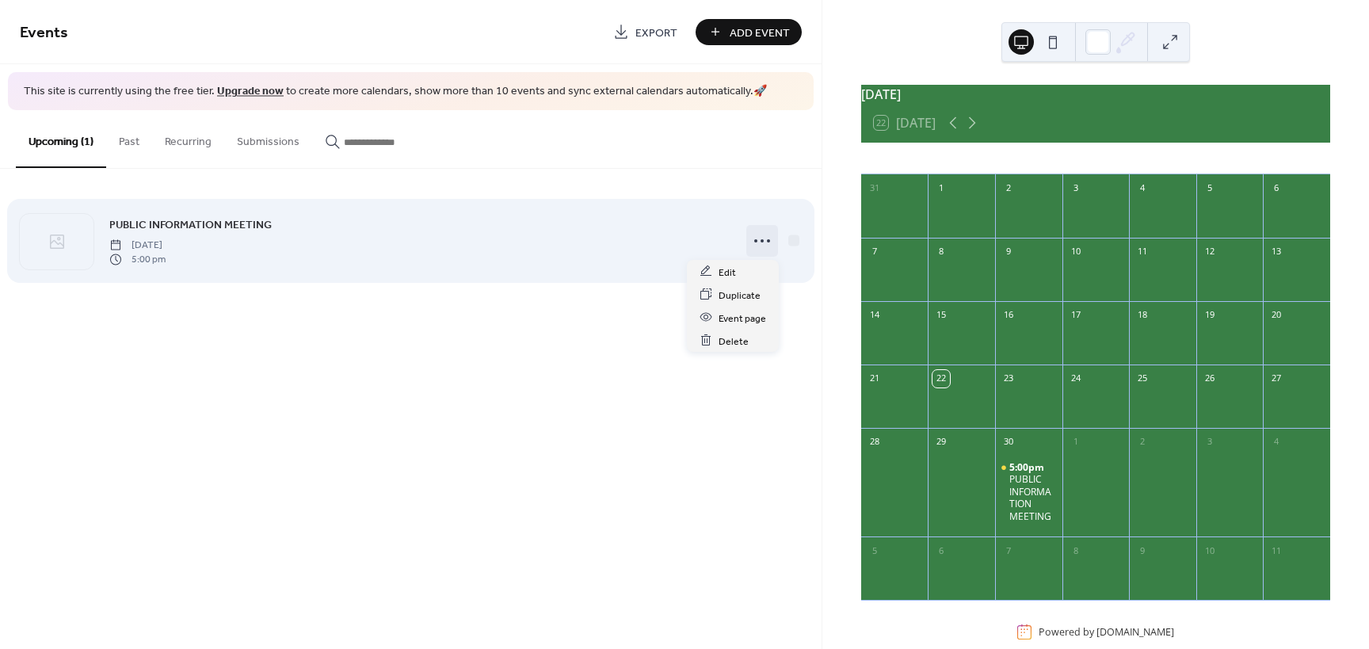
click at [772, 243] on icon at bounding box center [762, 240] width 25 height 25
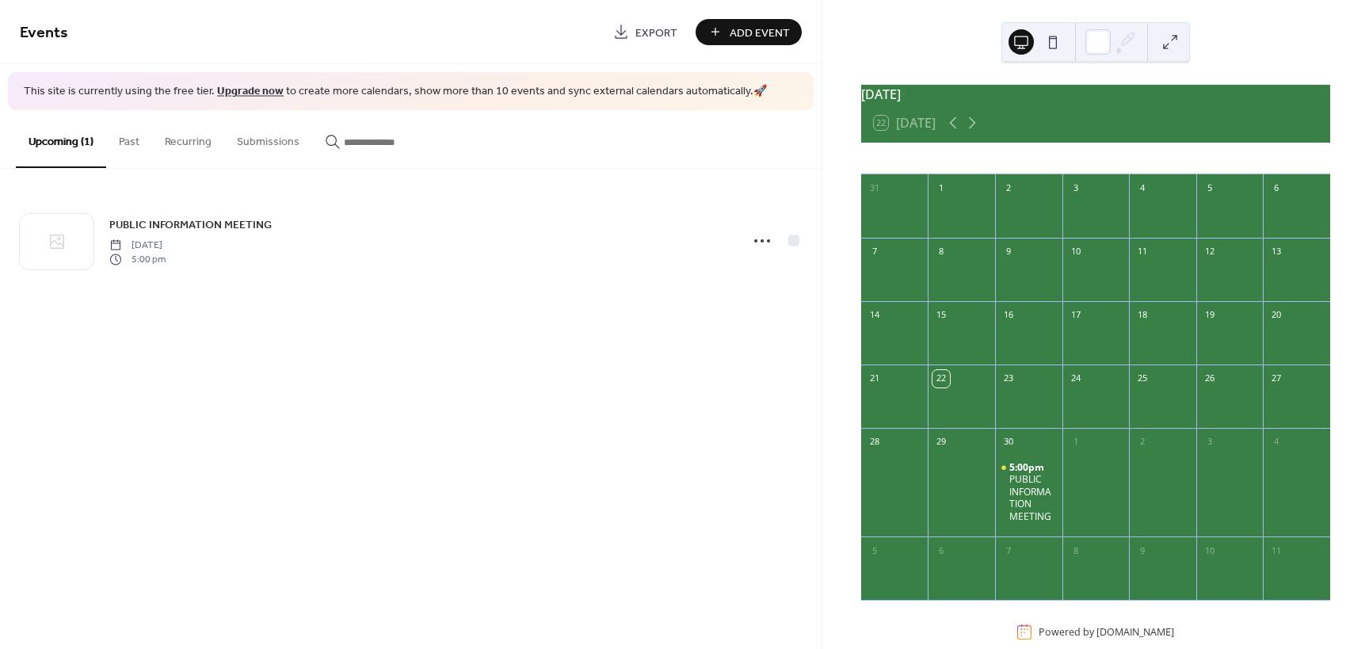
click at [138, 139] on button "Past" at bounding box center [129, 138] width 46 height 56
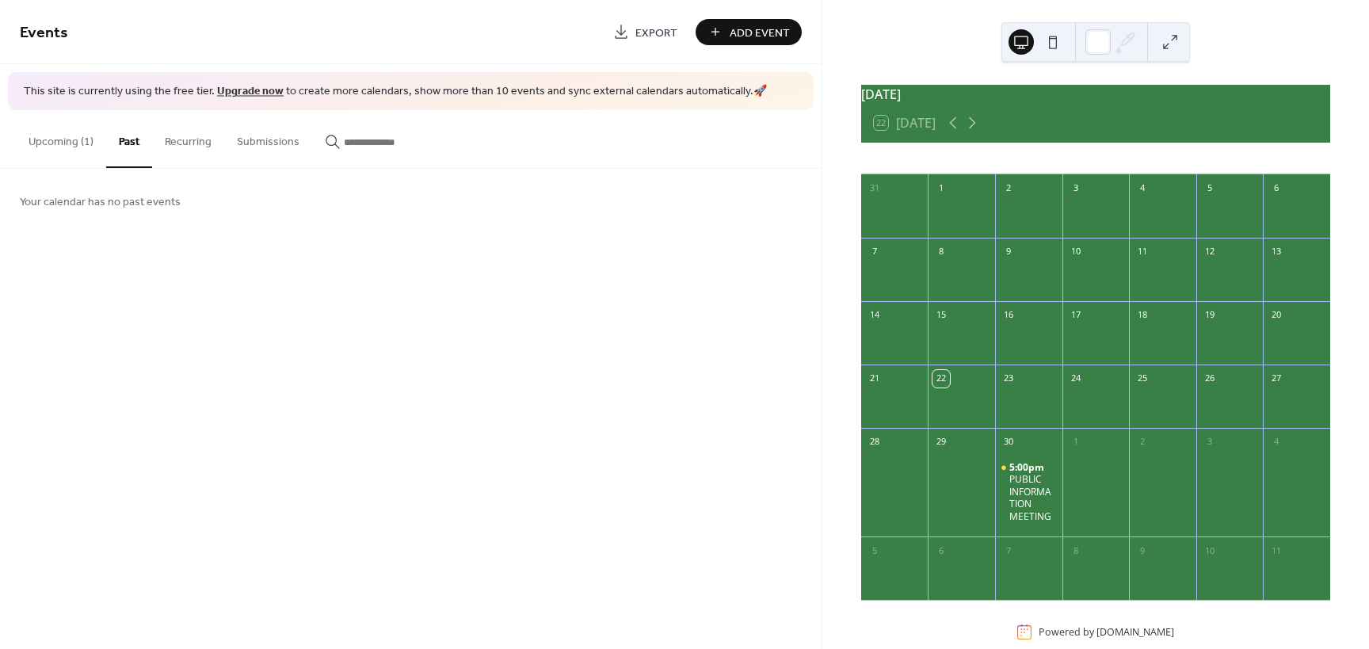
click at [183, 138] on button "Recurring" at bounding box center [188, 138] width 72 height 56
click at [261, 145] on button "Submissions" at bounding box center [268, 138] width 88 height 56
click at [54, 143] on button "Upcoming (1)" at bounding box center [61, 138] width 90 height 56
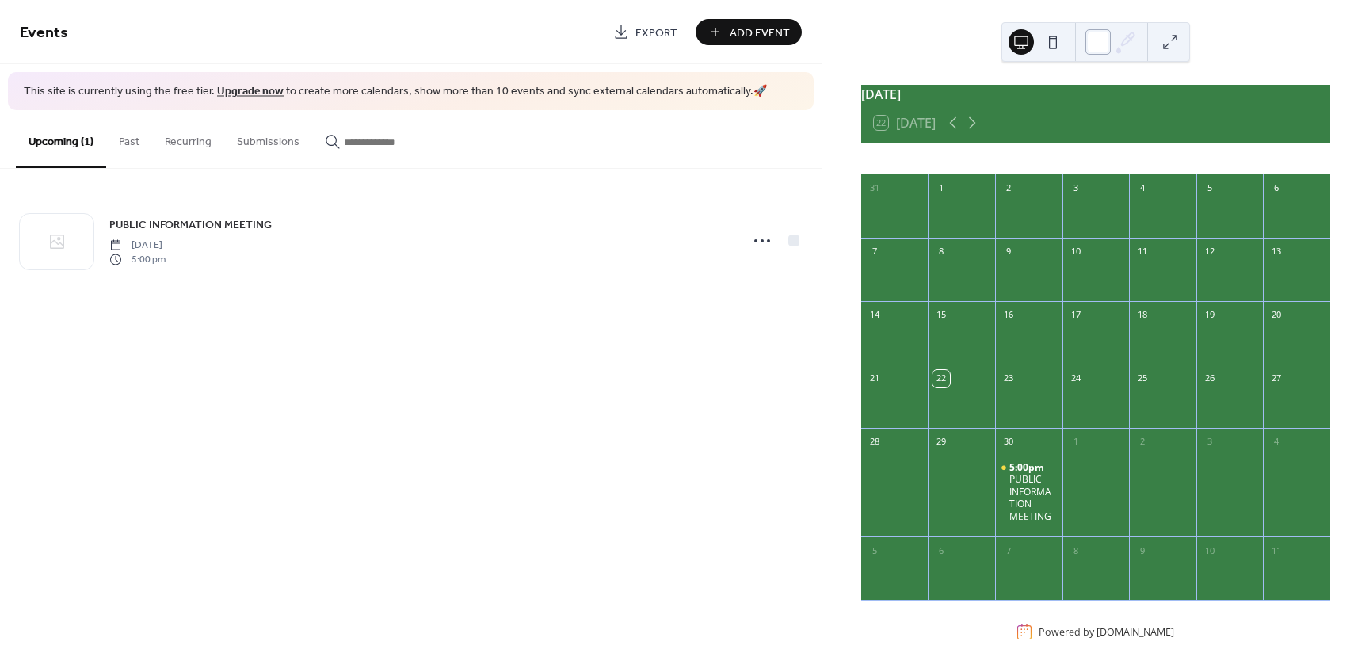
click at [1104, 45] on div at bounding box center [1097, 41] width 25 height 25
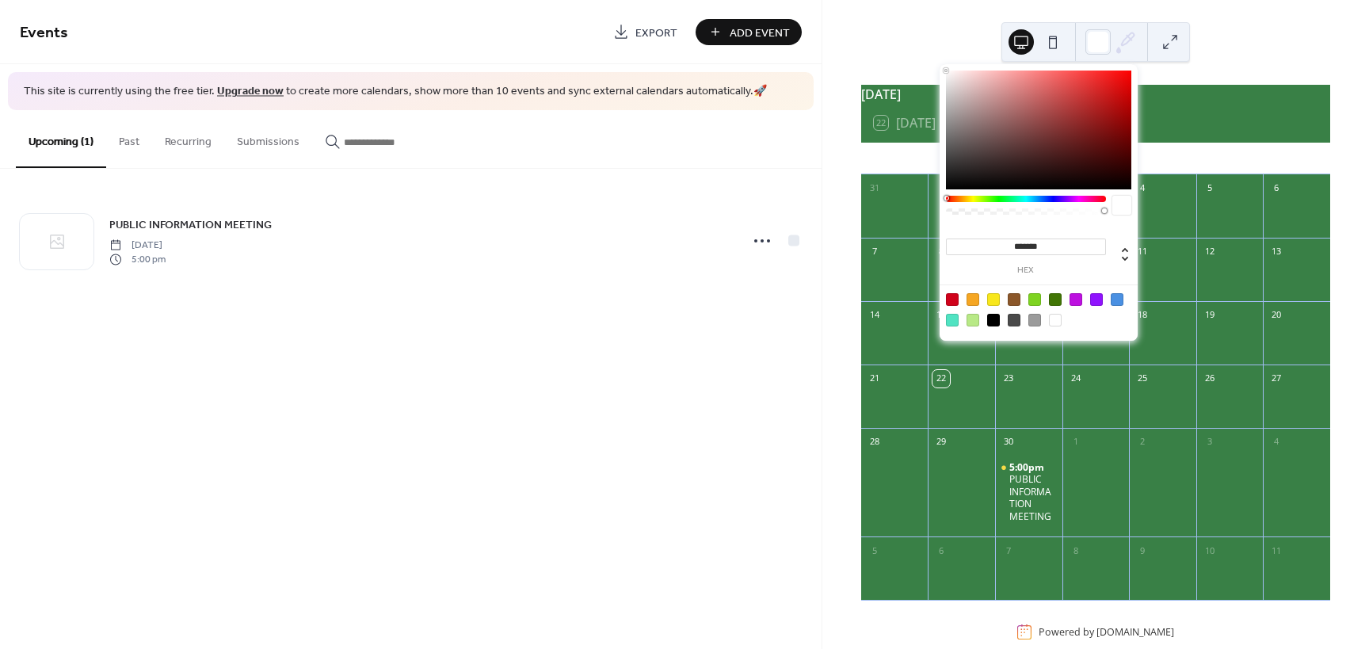
click at [1125, 45] on icon at bounding box center [1126, 42] width 24 height 24
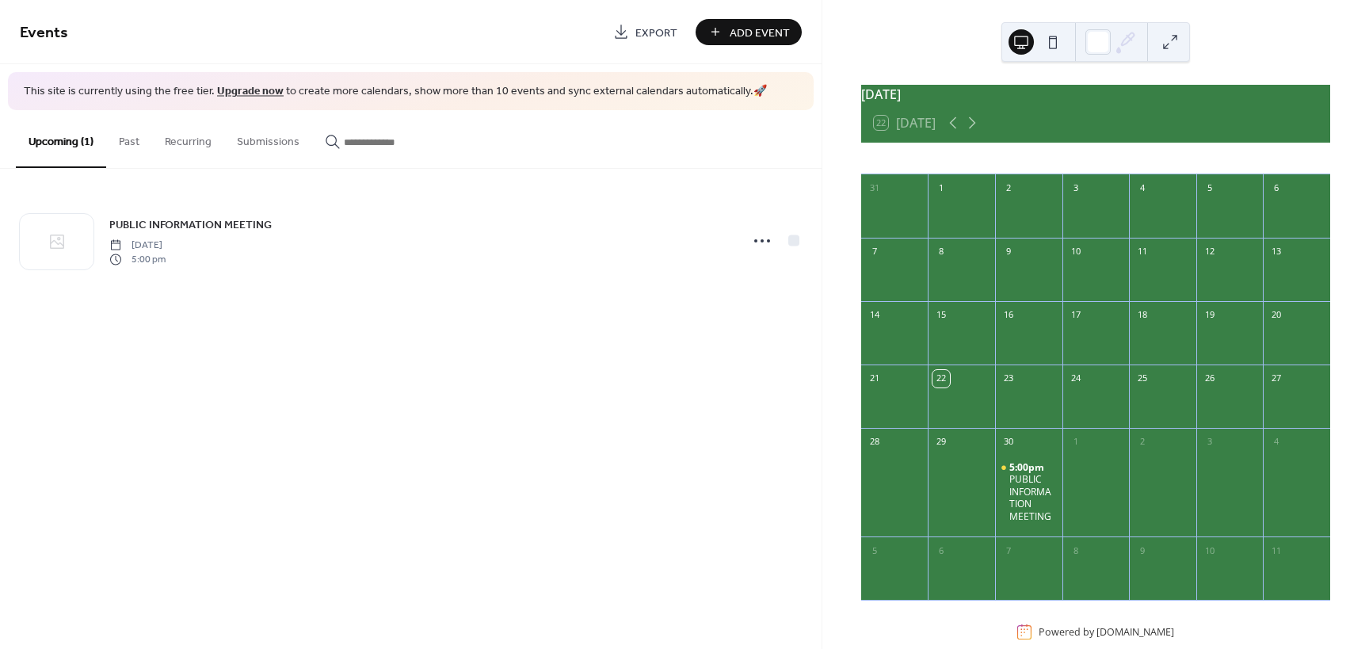
click at [1125, 45] on icon at bounding box center [1126, 42] width 24 height 24
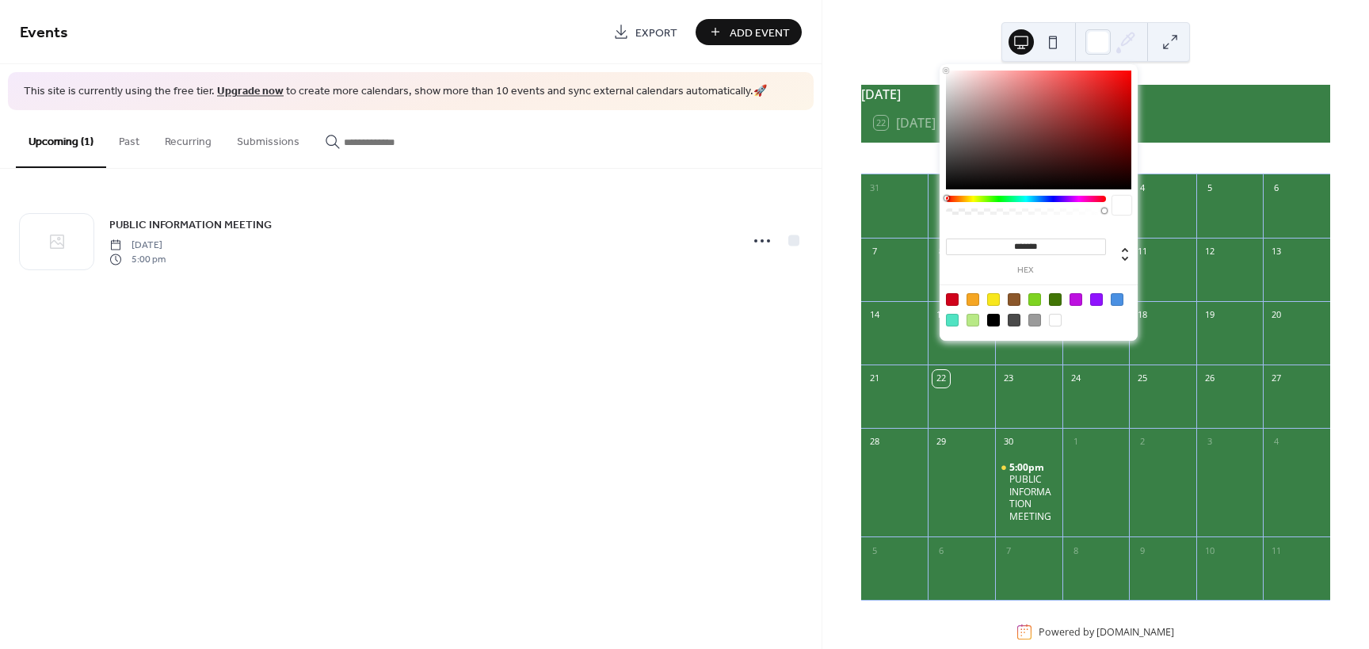
click at [1116, 290] on div at bounding box center [1038, 309] width 201 height 50
click at [1116, 296] on div at bounding box center [1117, 299] width 13 height 13
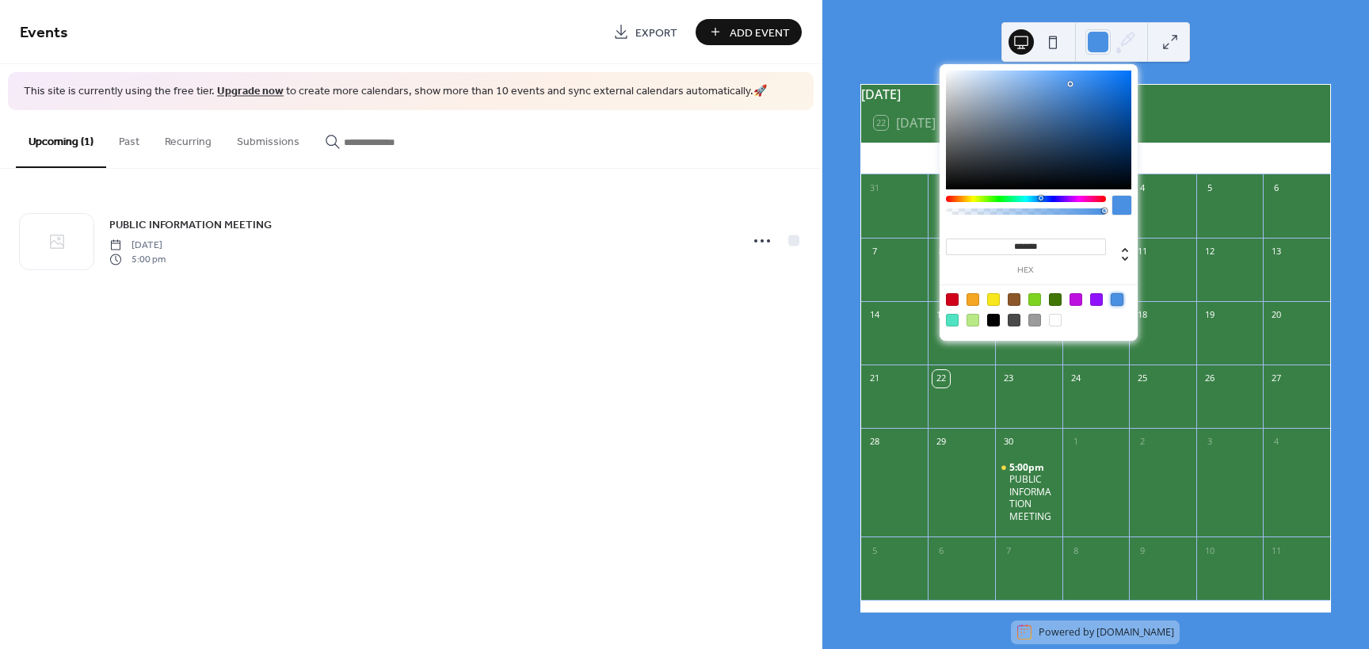
click at [989, 296] on div at bounding box center [993, 299] width 13 height 13
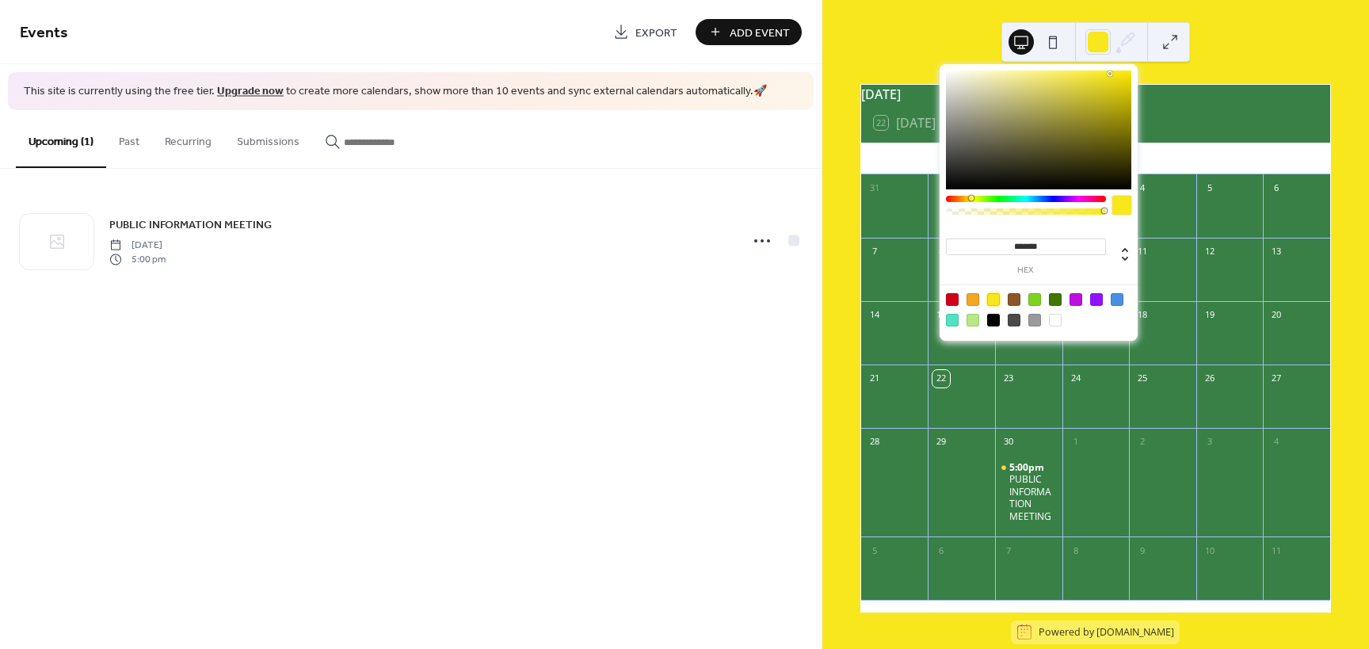
click at [995, 319] on div at bounding box center [993, 320] width 13 height 13
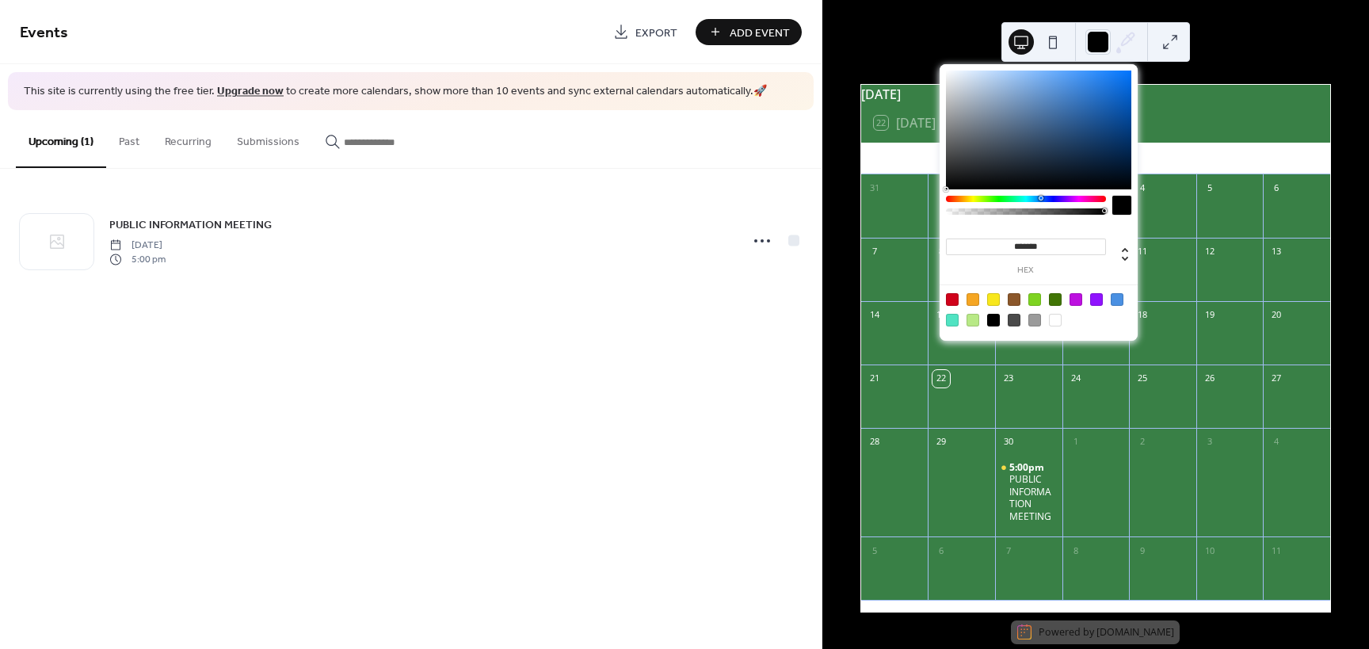
click at [1057, 315] on div at bounding box center [1055, 320] width 13 height 13
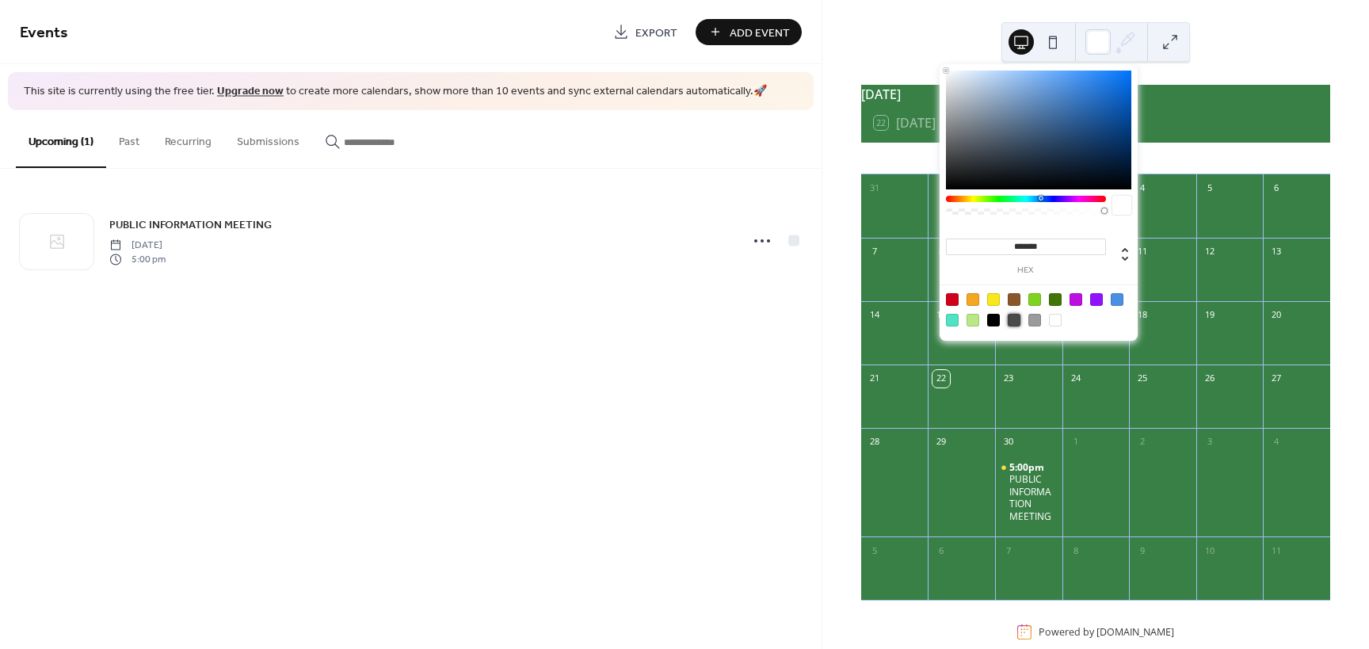
click at [1018, 320] on div at bounding box center [1014, 320] width 13 height 13
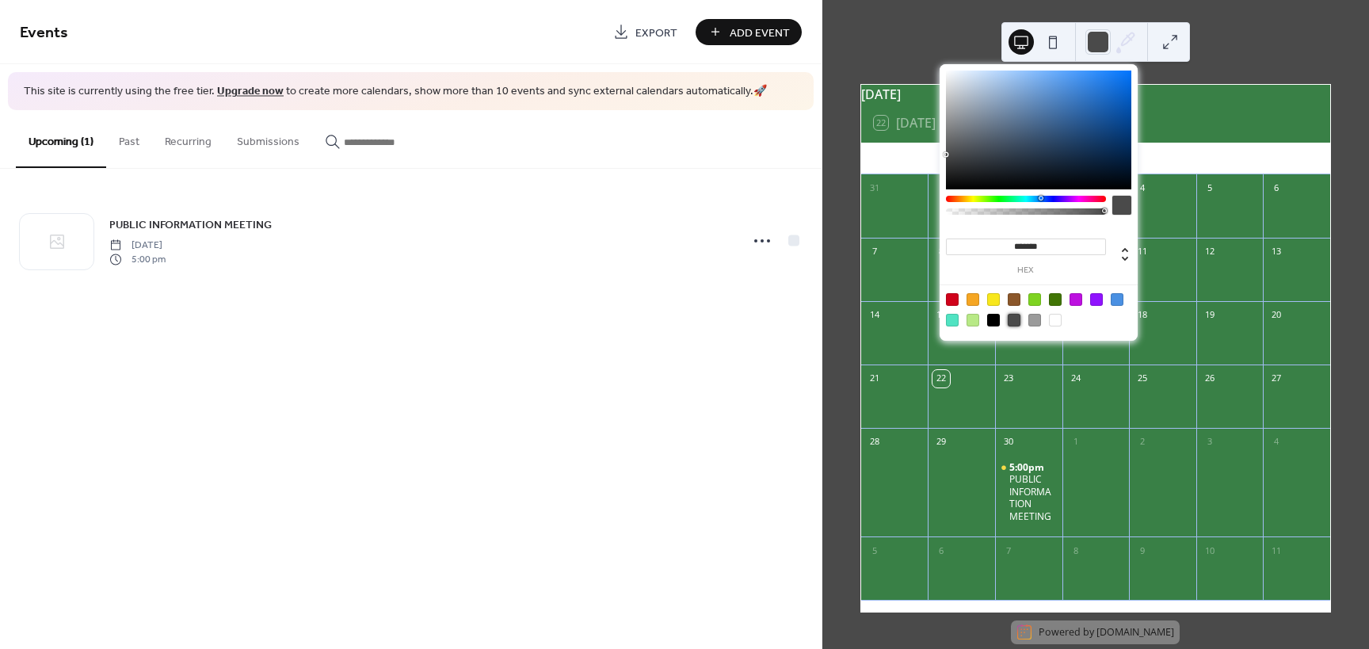
click at [991, 321] on div at bounding box center [993, 320] width 13 height 13
type input "*******"
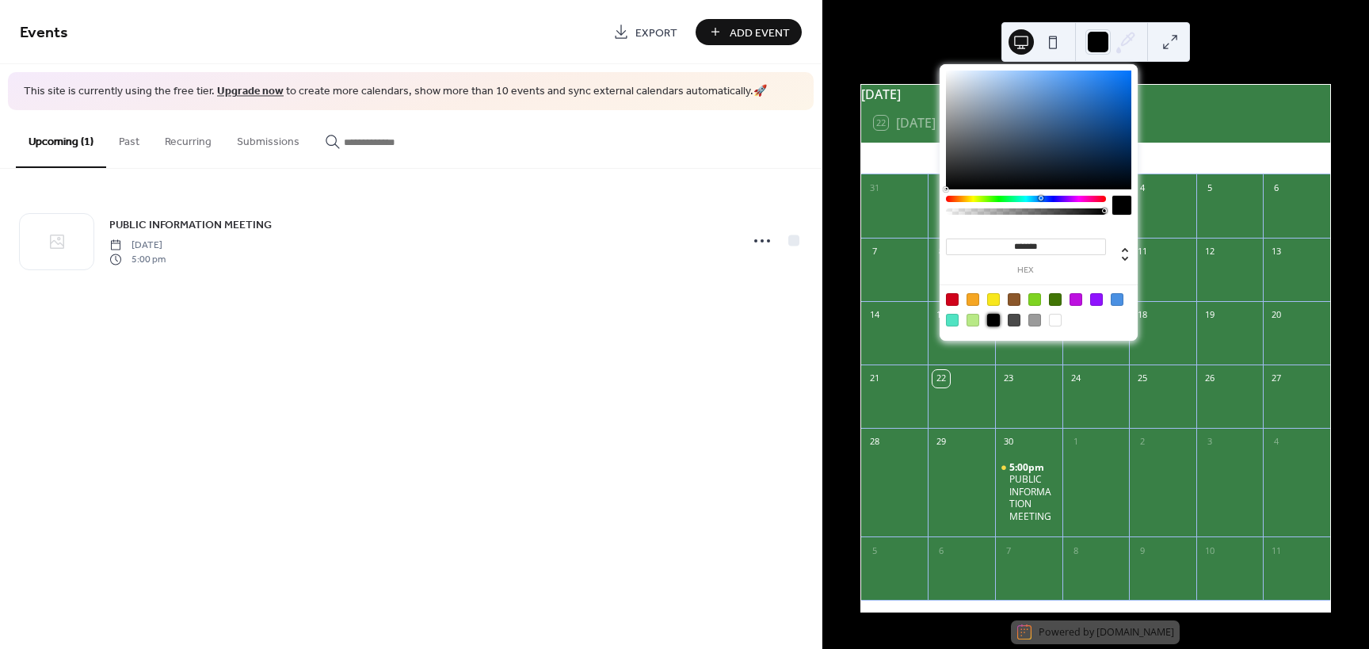
click at [1255, 19] on div "[DATE] 22 [DATE] Sun Mon Tue Wed Thu Fri Sat 31 1 2 3 4 5 6 7 8 9 10 11 12 13 1…" at bounding box center [1095, 324] width 547 height 649
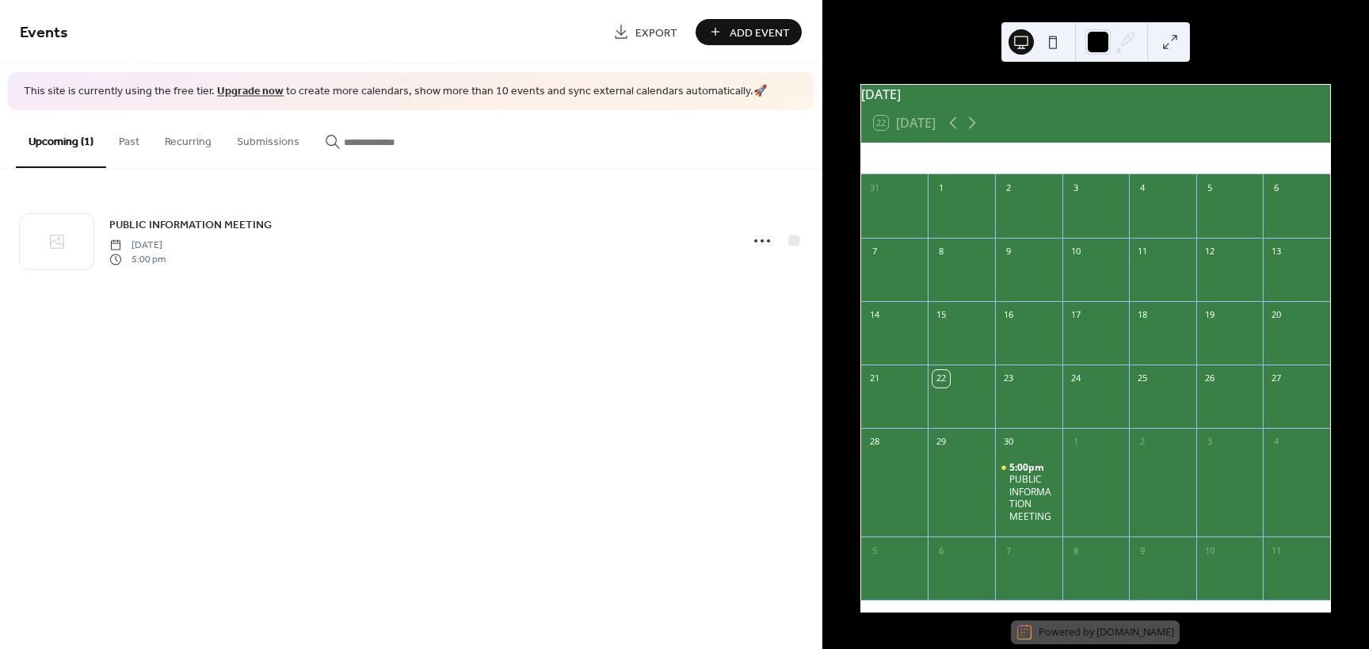
click at [1283, 36] on div "[DATE] 22 [DATE] Sun Mon Tue Wed Thu Fri Sat 31 1 2 3 4 5 6 7 8 9 10 11 12 13 1…" at bounding box center [1095, 324] width 547 height 649
click at [1047, 48] on button at bounding box center [1052, 41] width 25 height 25
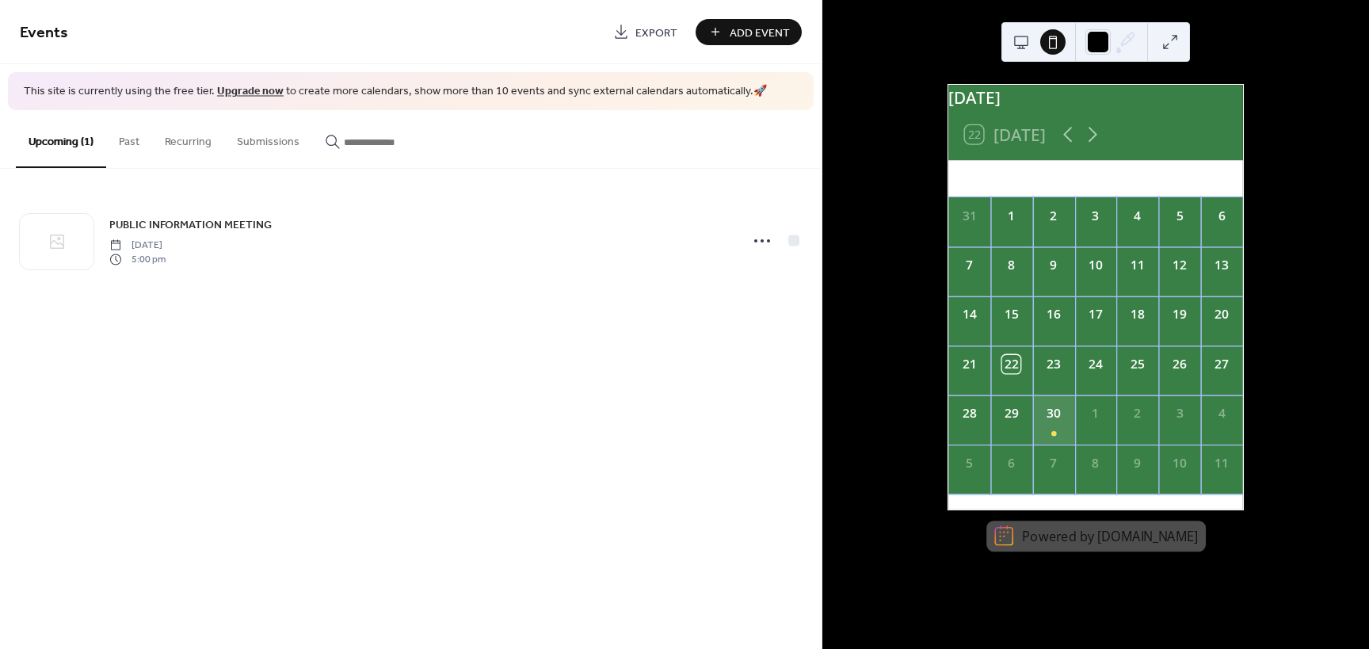
click at [1055, 425] on div "30" at bounding box center [1053, 419] width 42 height 49
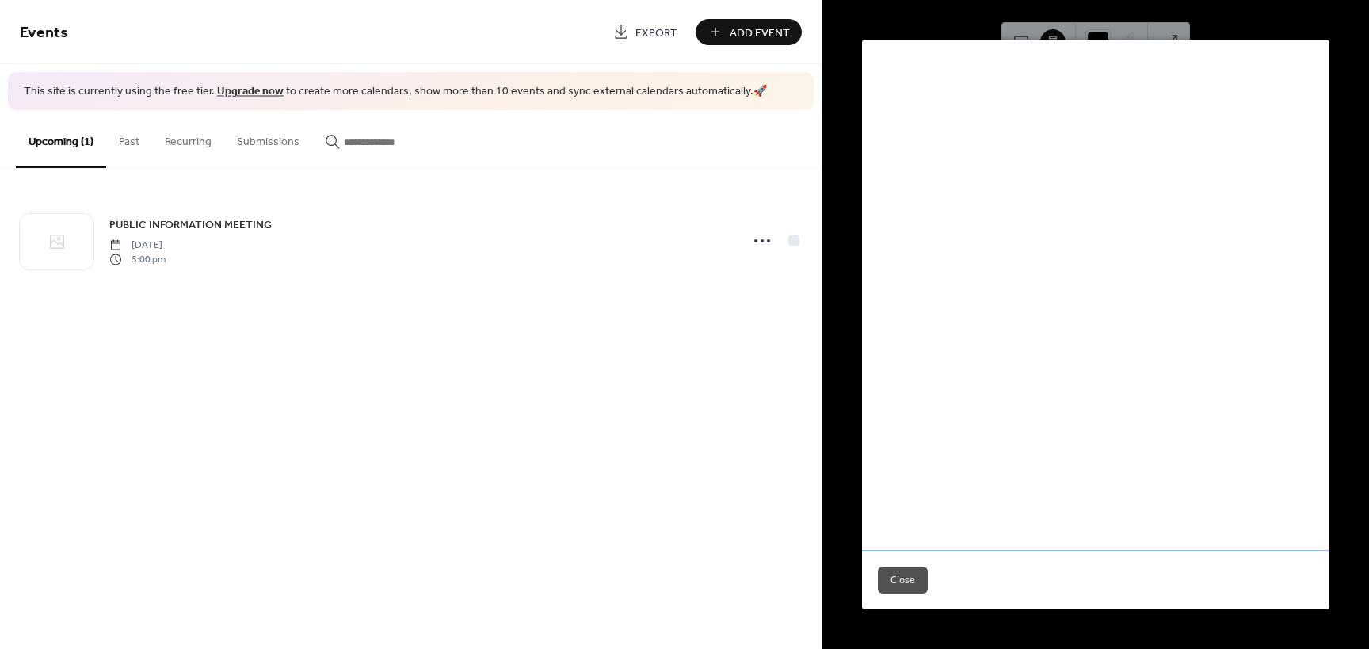
click at [1131, 285] on div "The [US_STATE] Department of Transportation (INDOT) will host a public informat…" at bounding box center [1095, 461] width 467 height 582
click at [1066, 117] on div "​ 5:00pm - 7:00pm" at bounding box center [1096, 110] width 436 height 19
click at [919, 580] on button "Close" at bounding box center [903, 580] width 50 height 27
